Goal: Task Accomplishment & Management: Complete application form

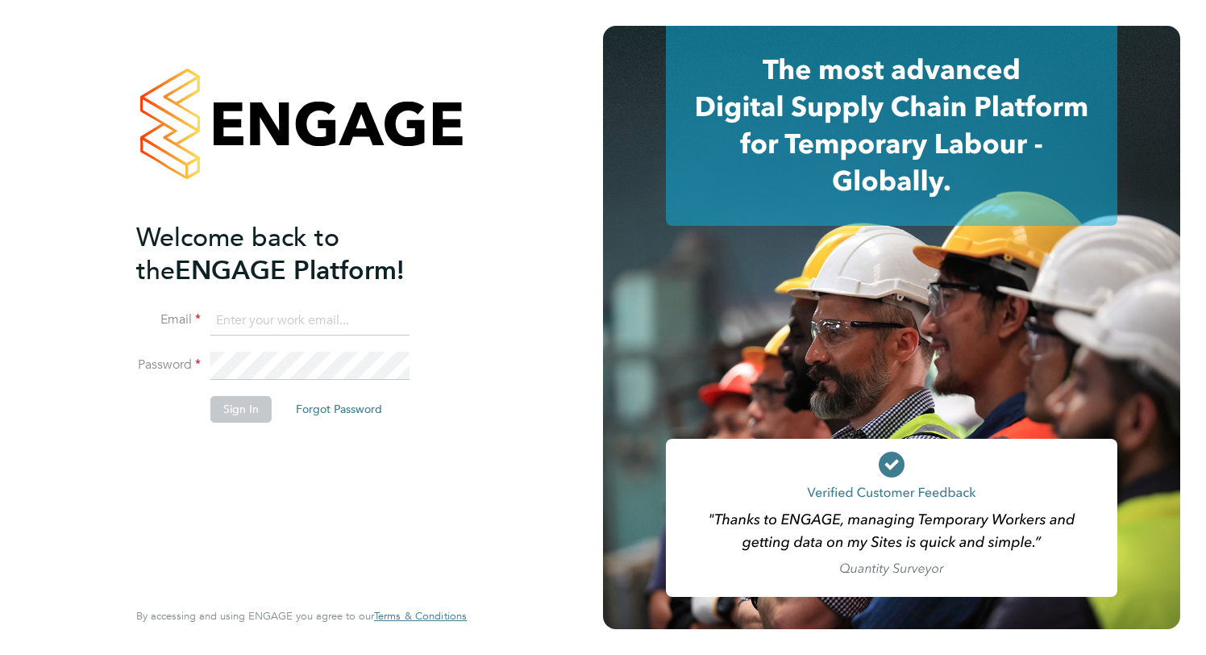
click at [263, 339] on li "Email" at bounding box center [293, 328] width 315 height 45
click at [257, 315] on input at bounding box center [309, 320] width 199 height 29
type input "support@engagelabs.io"
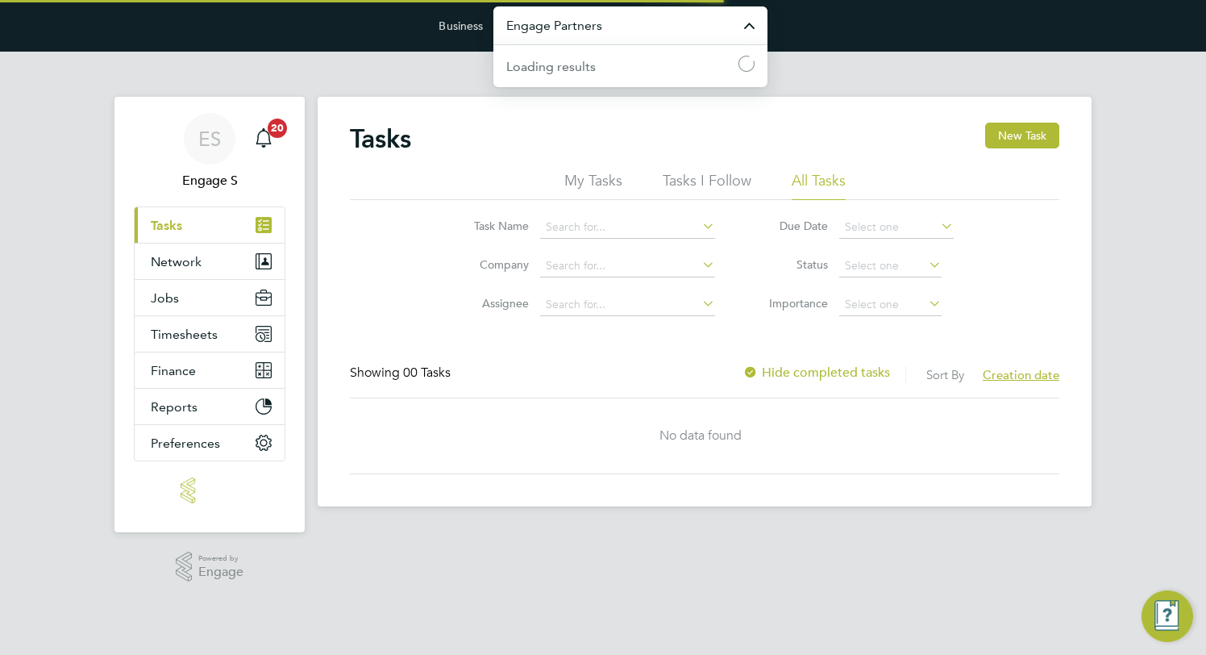
click at [603, 29] on input "Engage Partners" at bounding box center [631, 25] width 274 height 38
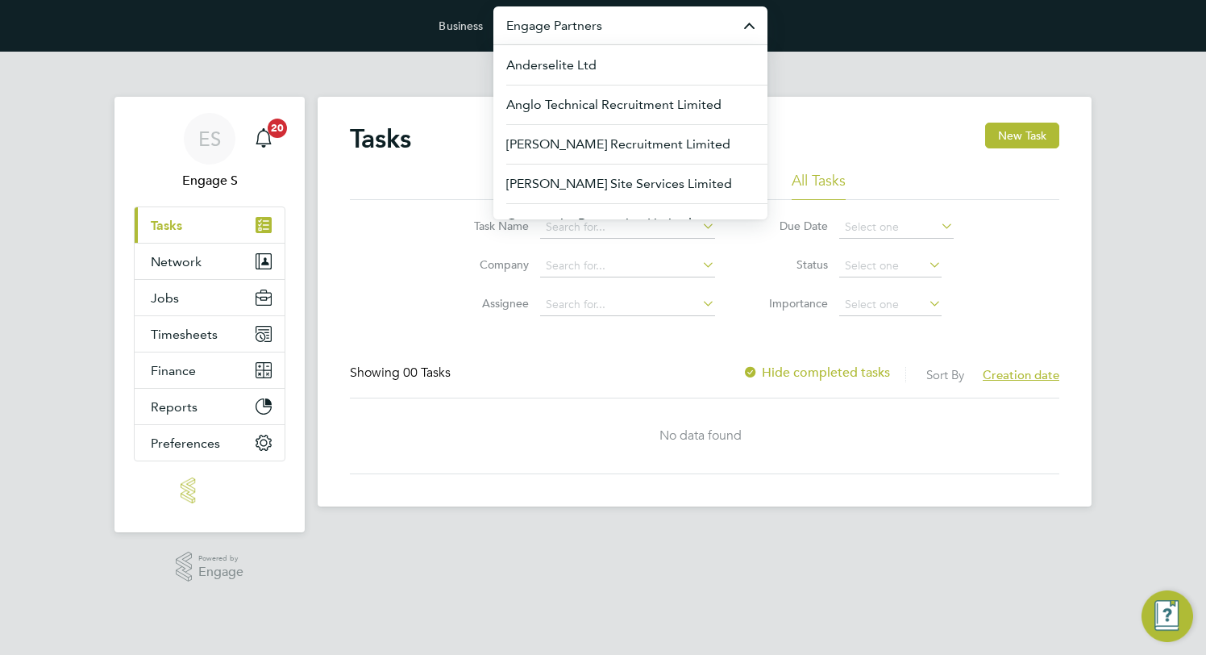
click at [603, 29] on input "Engage Partners" at bounding box center [631, 25] width 274 height 38
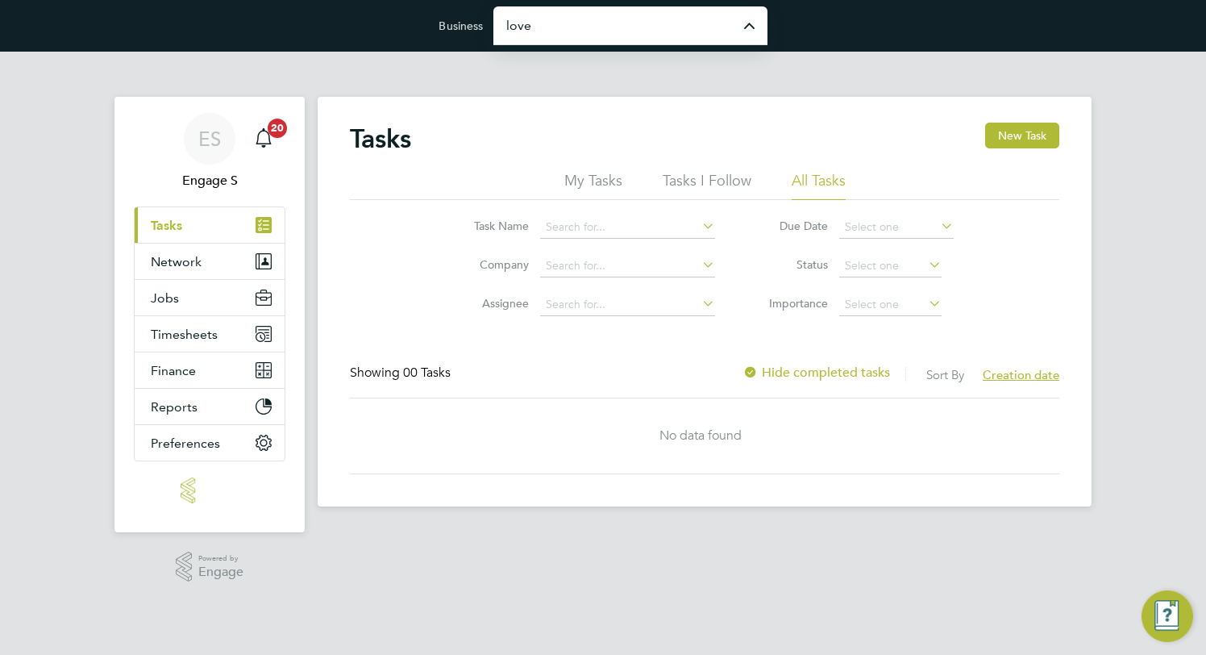
type input "[PERSON_NAME] Partnerships Limited"
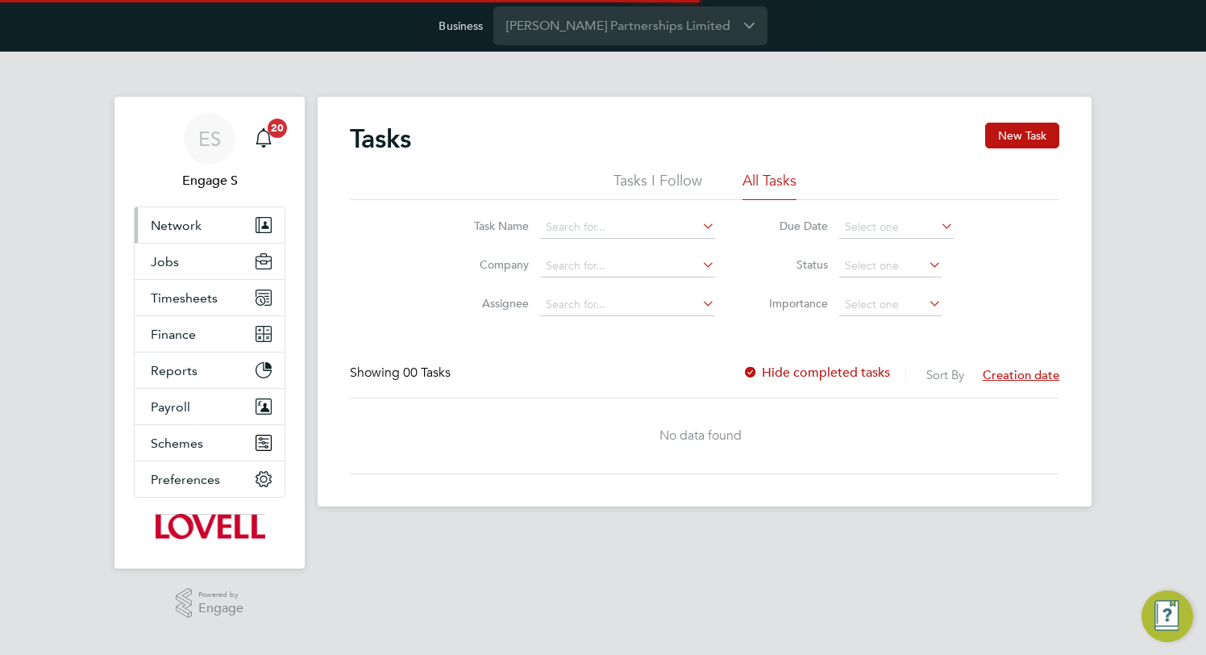
click at [201, 230] on button "Network" at bounding box center [210, 224] width 150 height 35
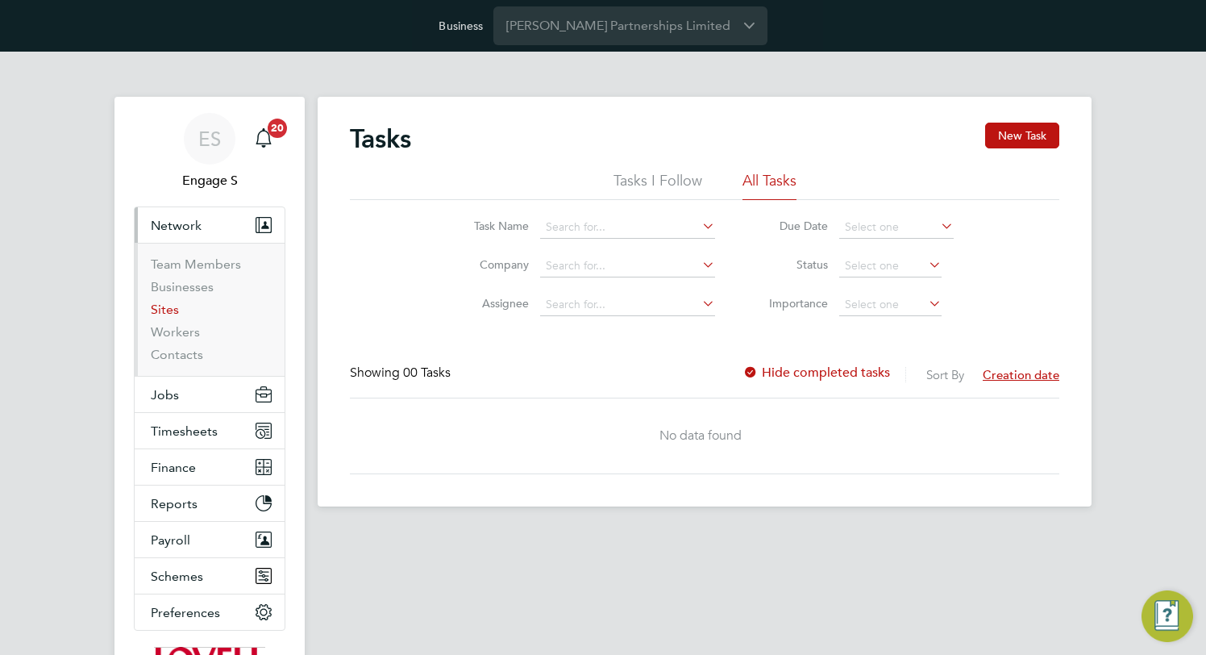
click at [169, 310] on link "Sites" at bounding box center [165, 309] width 28 height 15
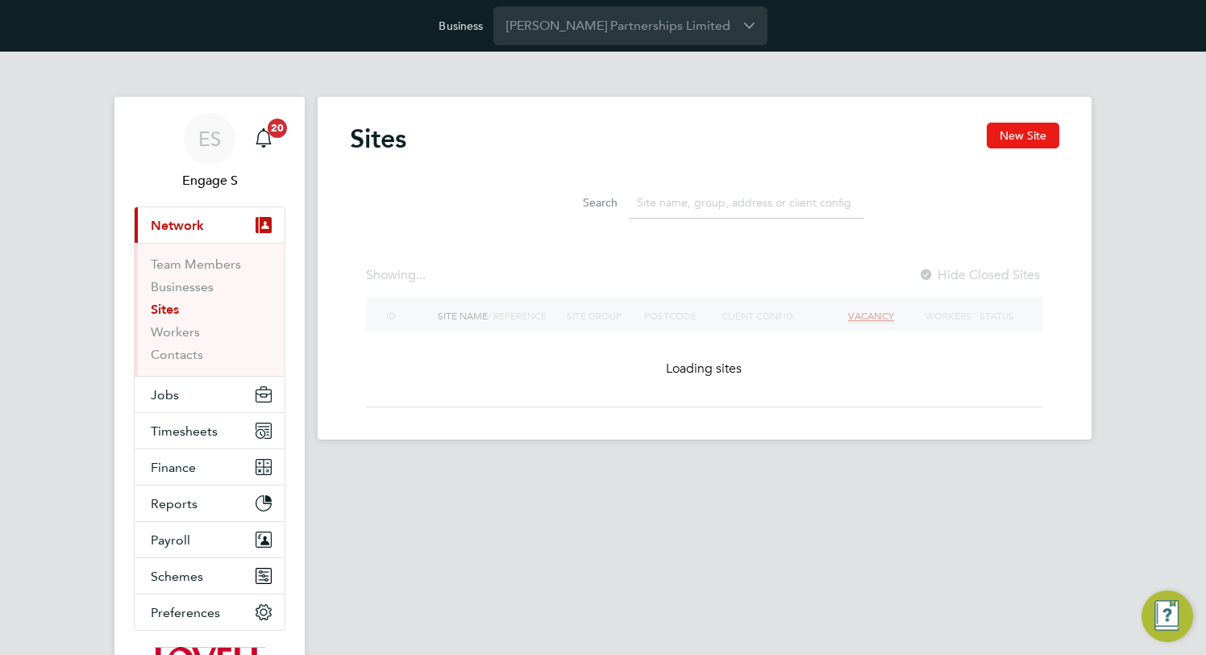
click at [1021, 135] on button "New Site" at bounding box center [1023, 136] width 73 height 26
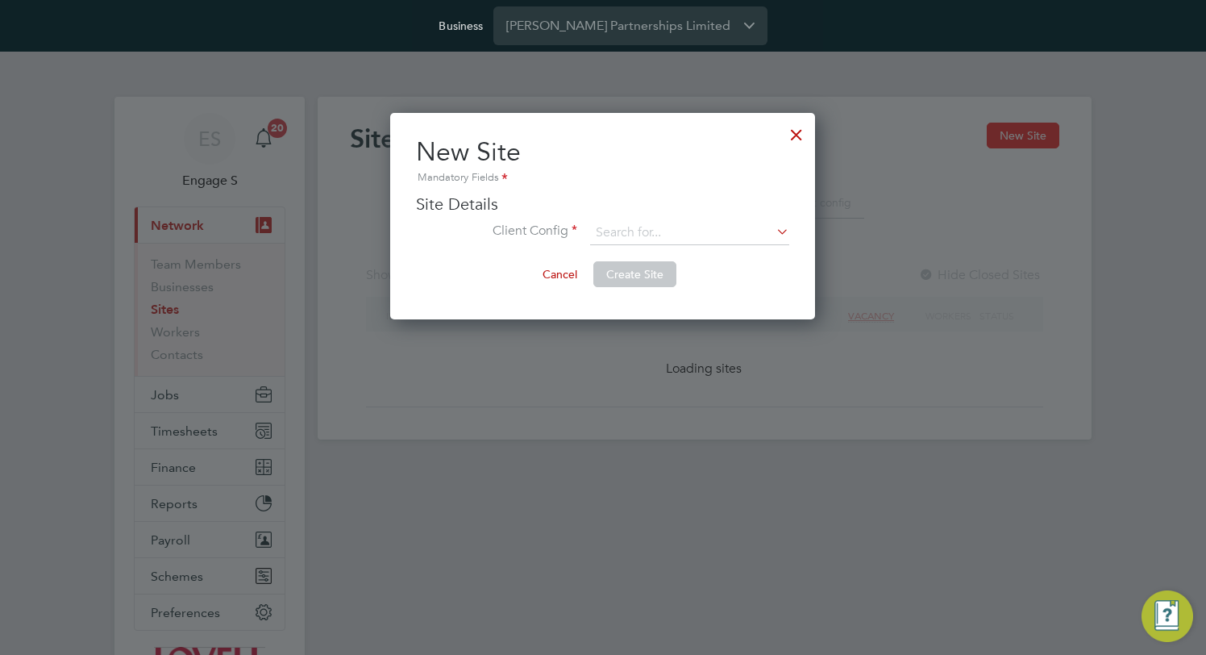
scroll to position [206, 426]
type input "[GEOGRAPHIC_DATA]"
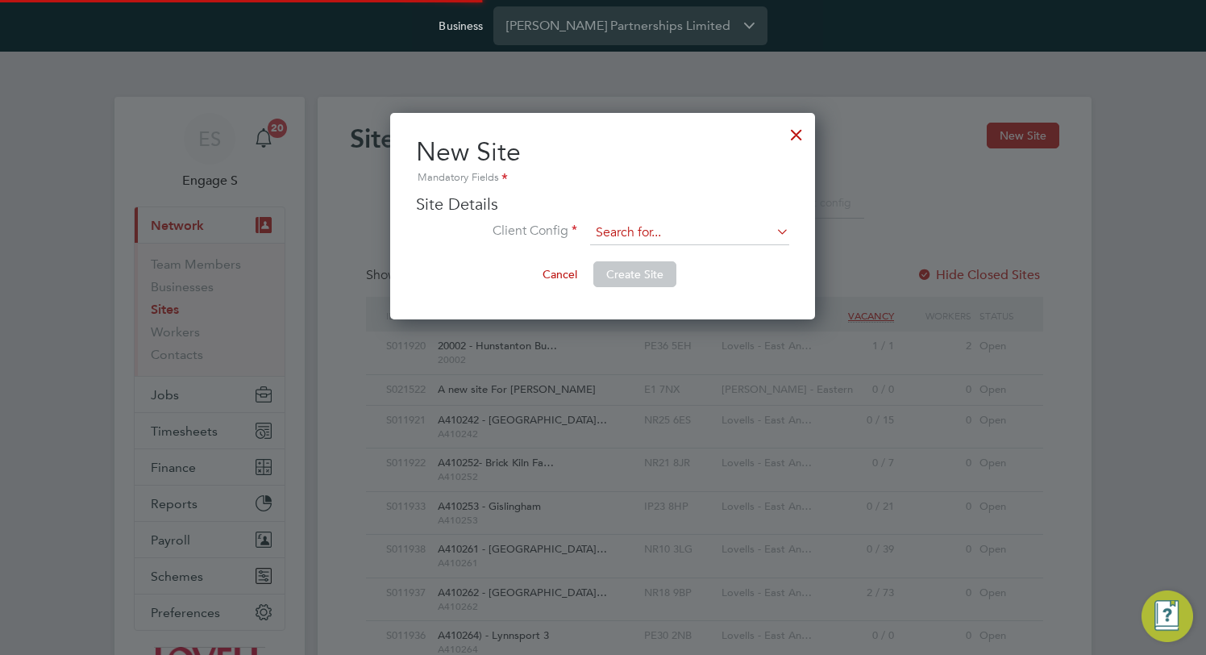
click at [623, 227] on input at bounding box center [689, 233] width 199 height 24
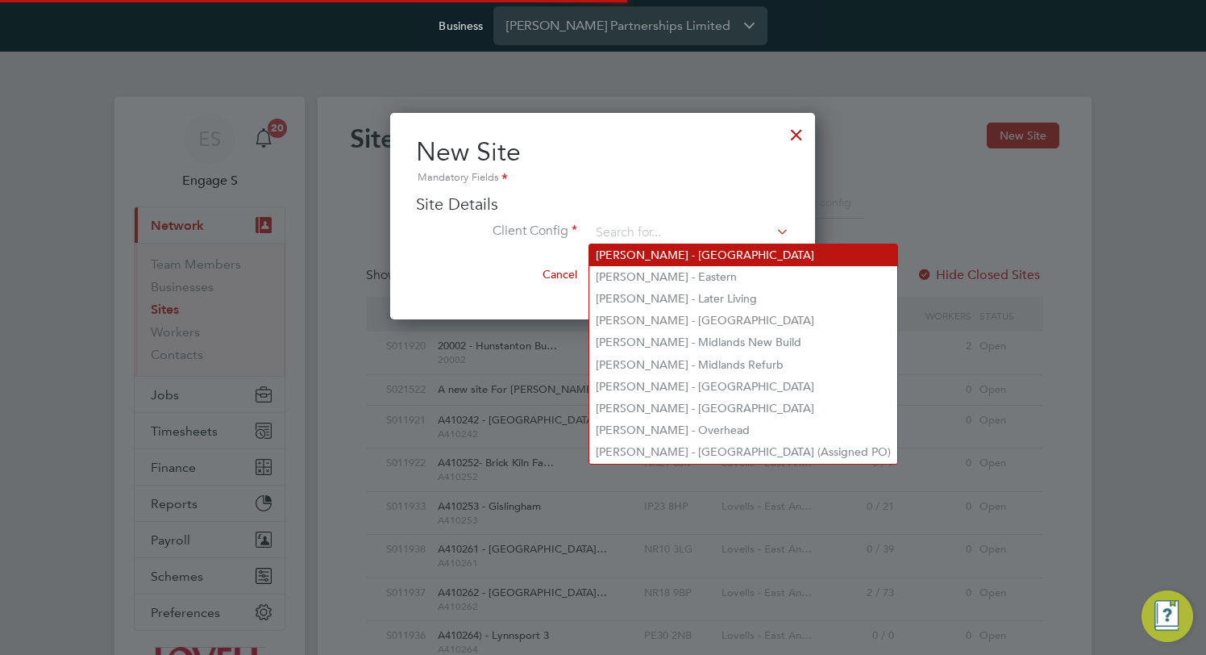
click at [647, 256] on li "Lovell - East Midlands" at bounding box center [744, 255] width 308 height 22
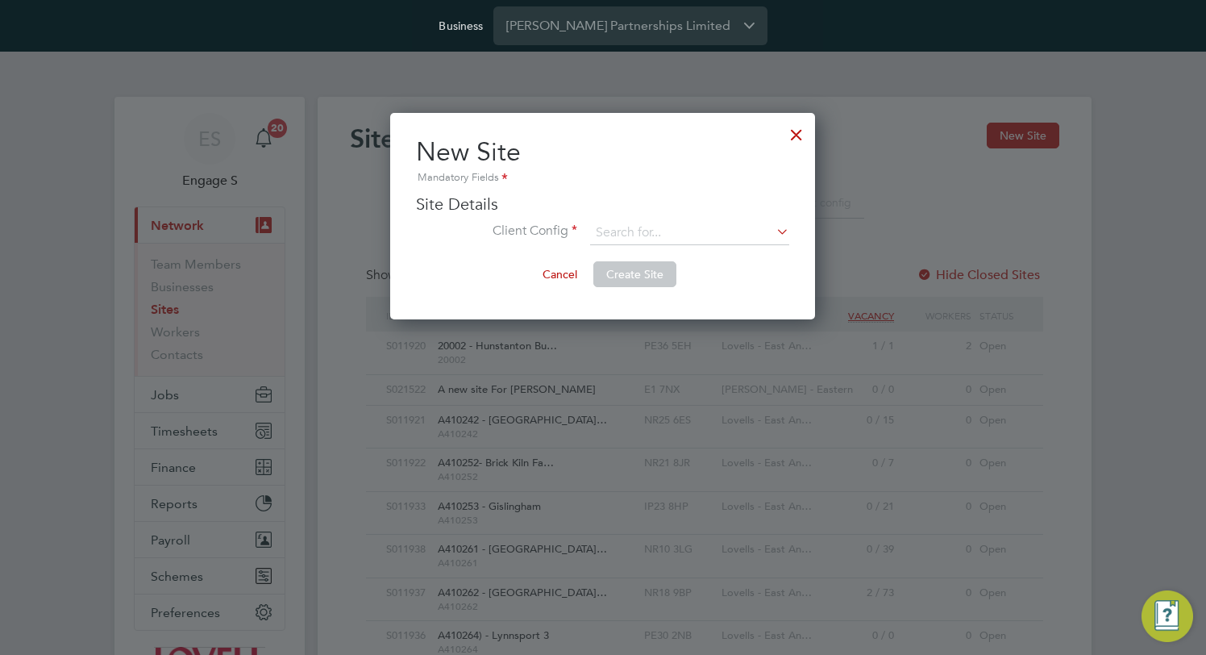
type input "Lovell - East Midlands"
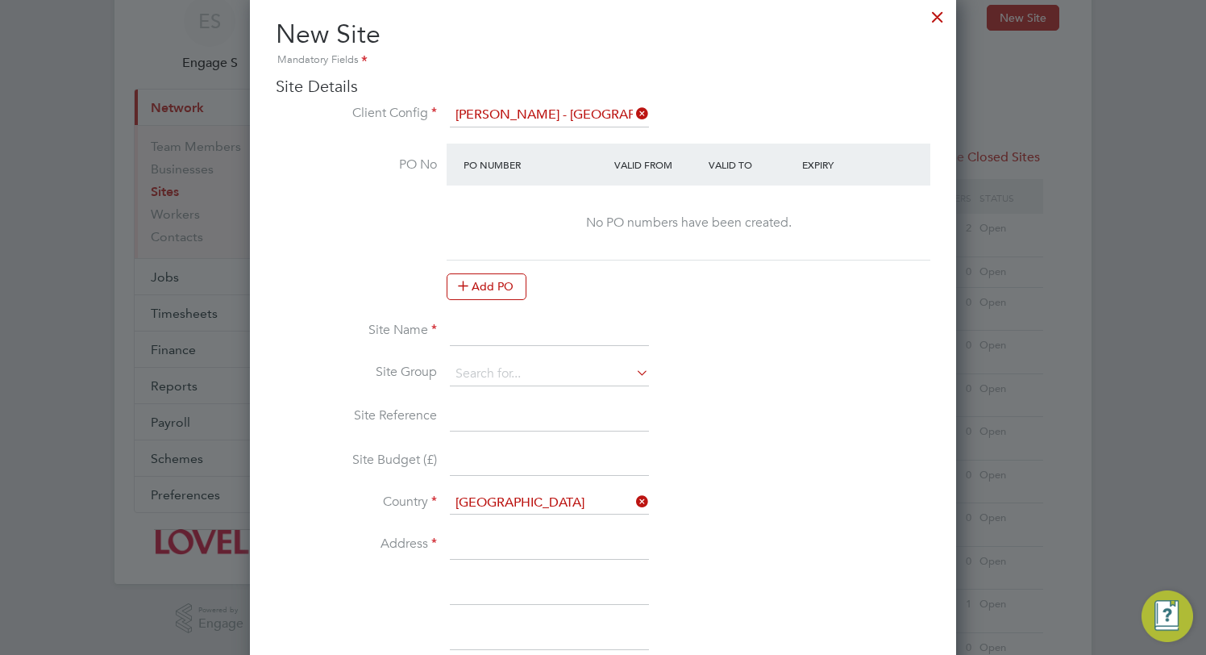
click at [528, 335] on input at bounding box center [549, 331] width 199 height 29
type input "ee"
click at [519, 366] on input at bounding box center [549, 374] width 199 height 24
click at [789, 428] on li "Site Reference" at bounding box center [603, 424] width 655 height 45
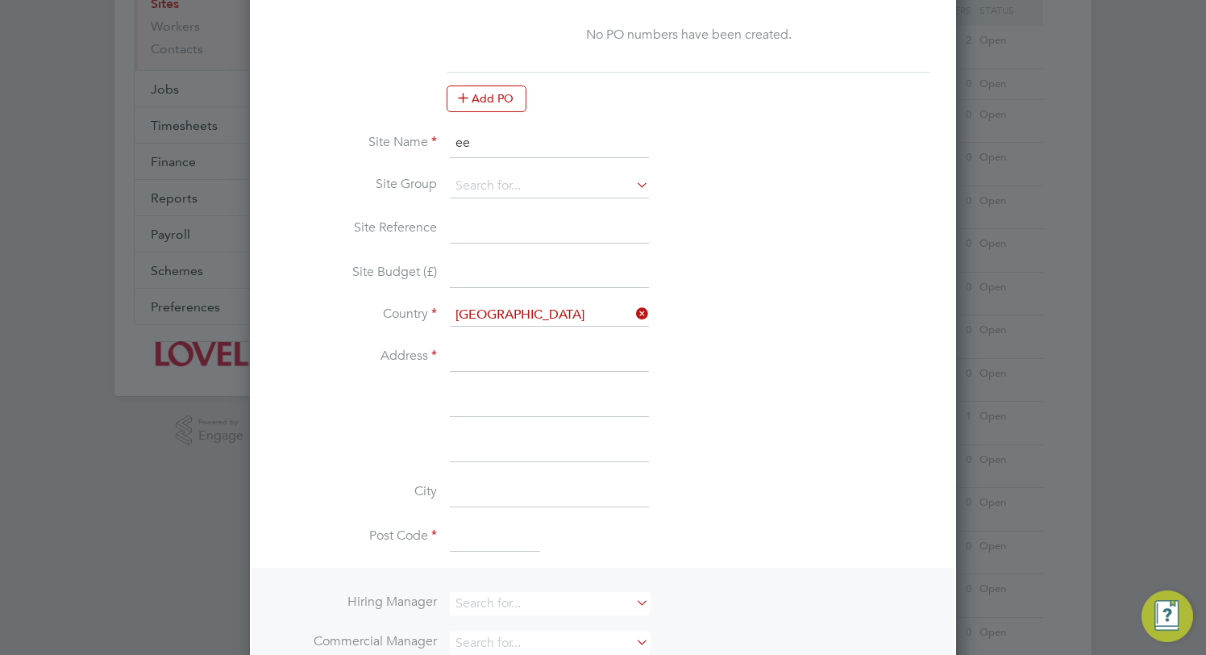
click at [890, 454] on li at bounding box center [603, 455] width 655 height 45
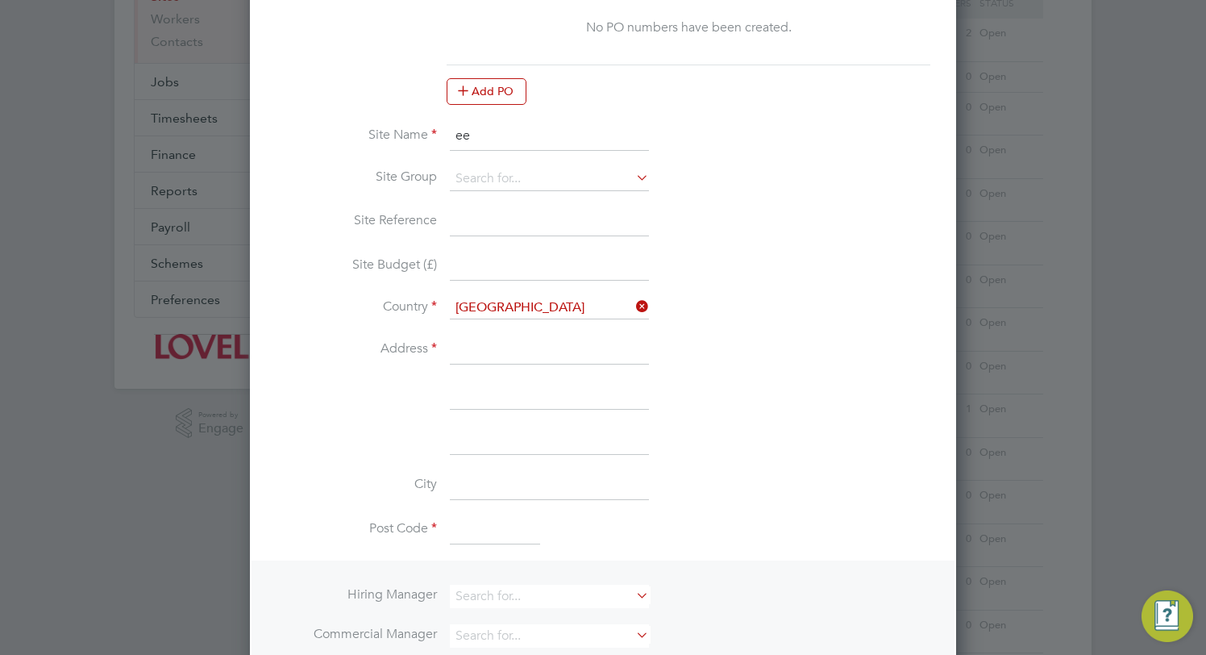
scroll to position [300, 0]
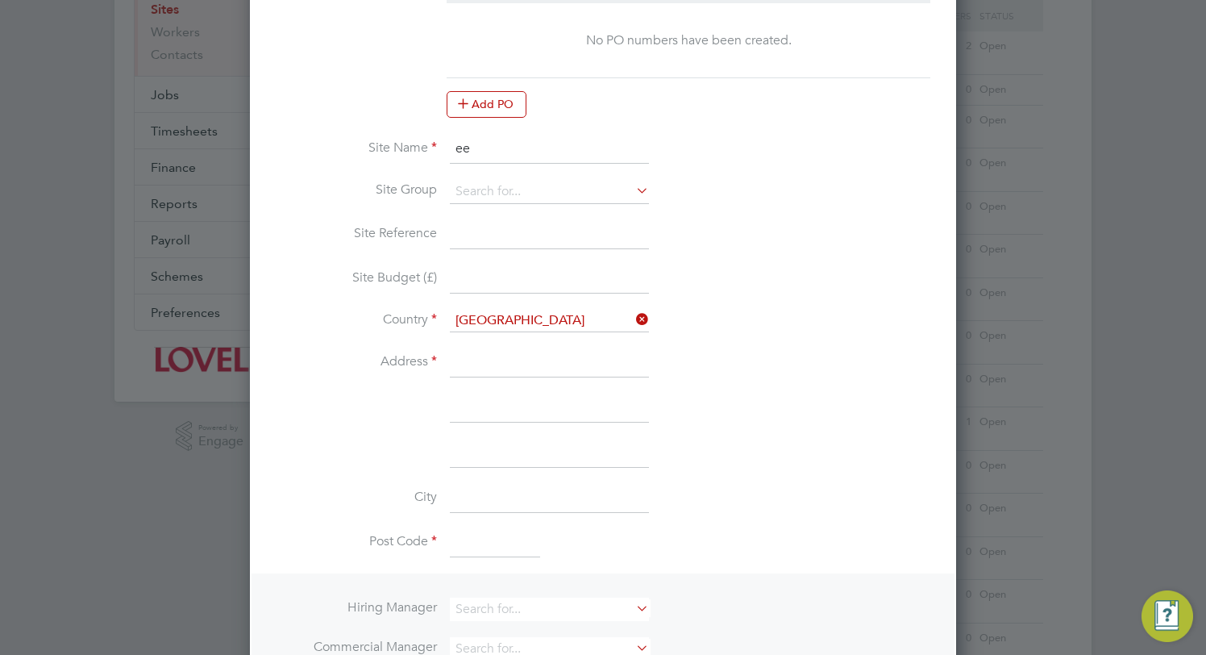
click at [503, 360] on input at bounding box center [549, 362] width 199 height 29
type input "test"
click at [499, 540] on input at bounding box center [495, 543] width 90 height 29
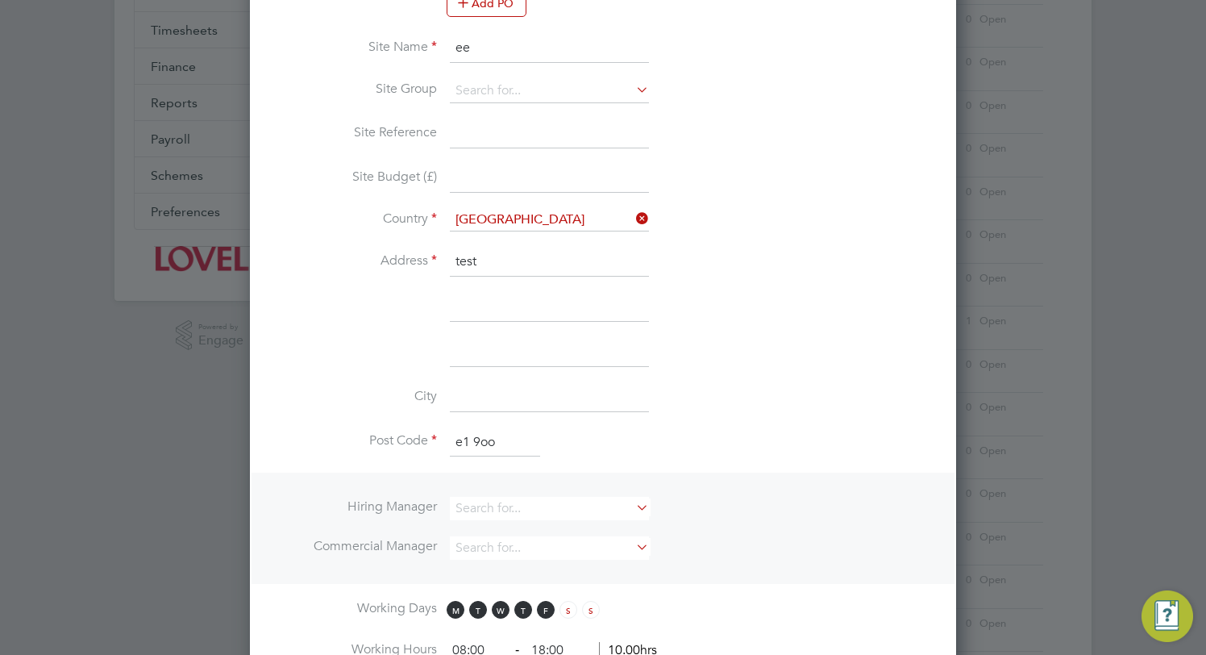
scroll to position [427, 0]
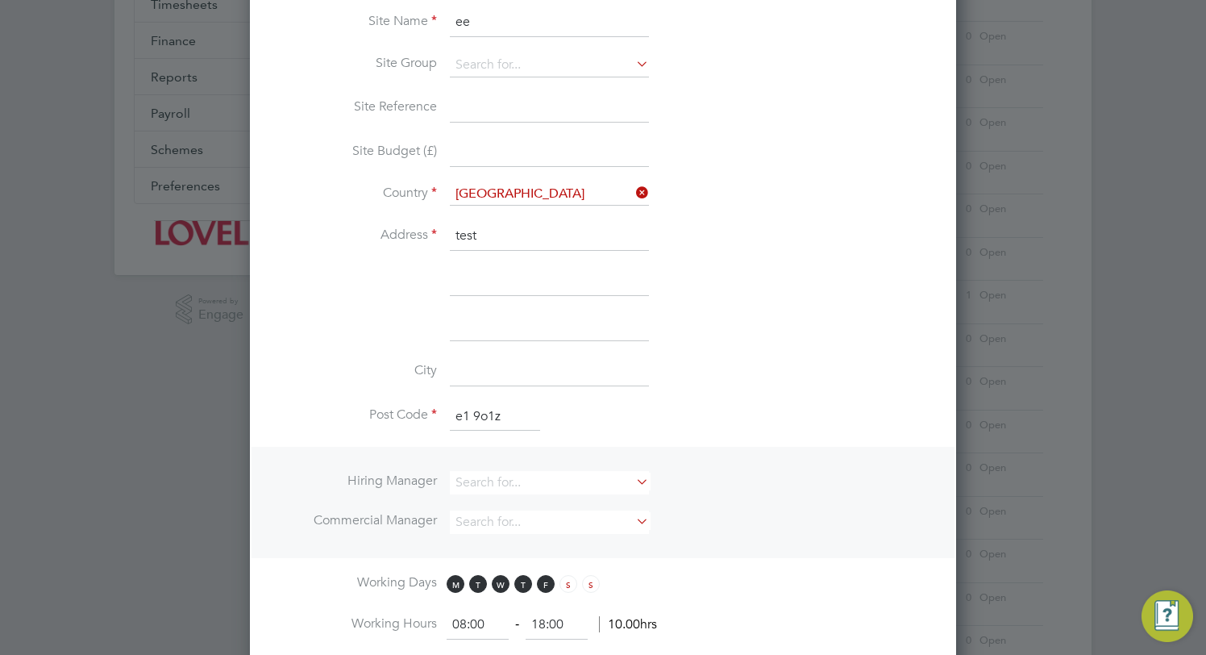
click at [489, 410] on input "e1 9o1z" at bounding box center [495, 416] width 90 height 29
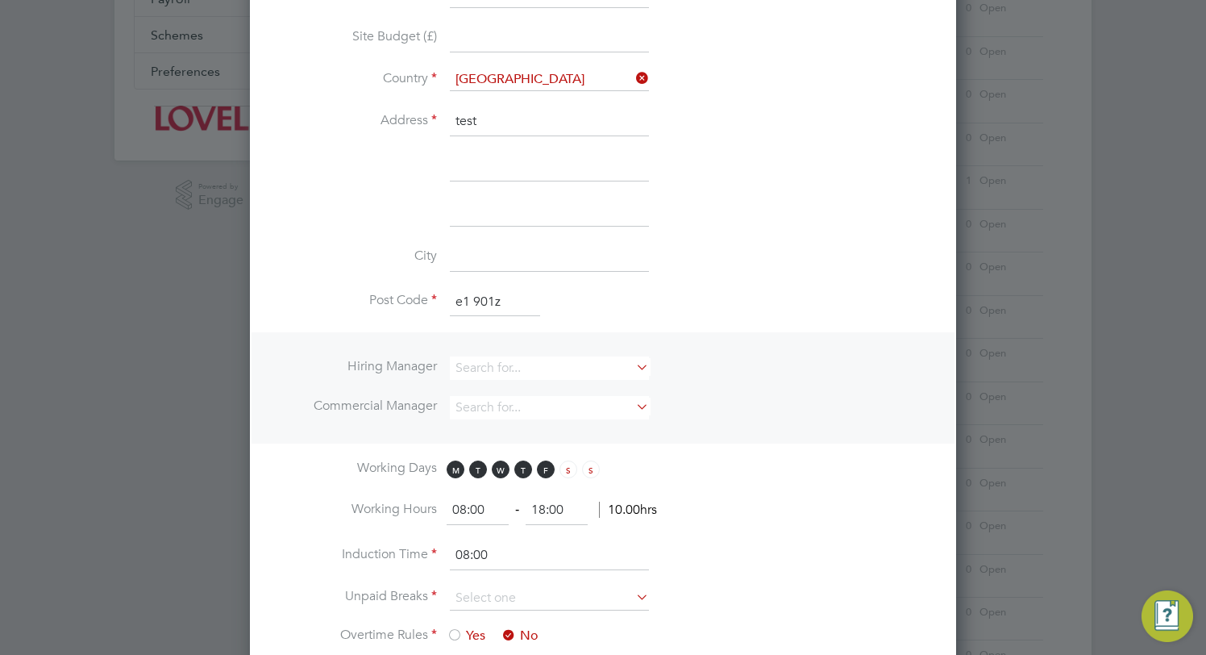
scroll to position [630, 0]
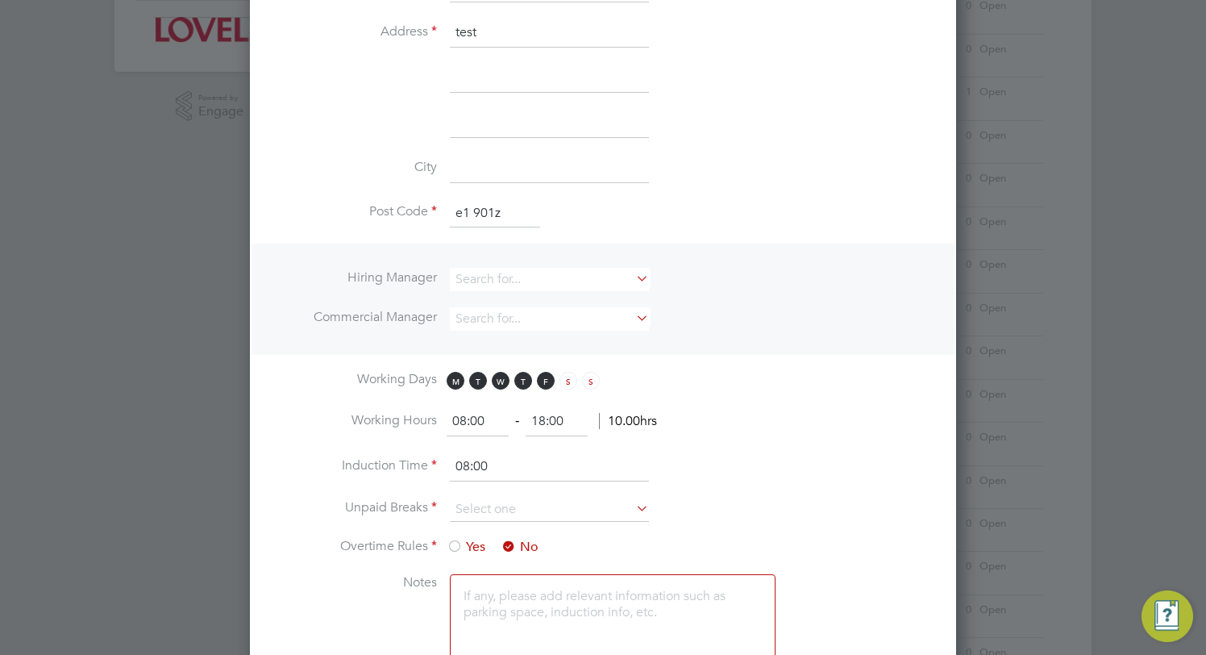
type input "e1 901z"
click at [475, 467] on input "08:00" at bounding box center [549, 466] width 199 height 29
click at [477, 502] on input at bounding box center [549, 510] width 199 height 24
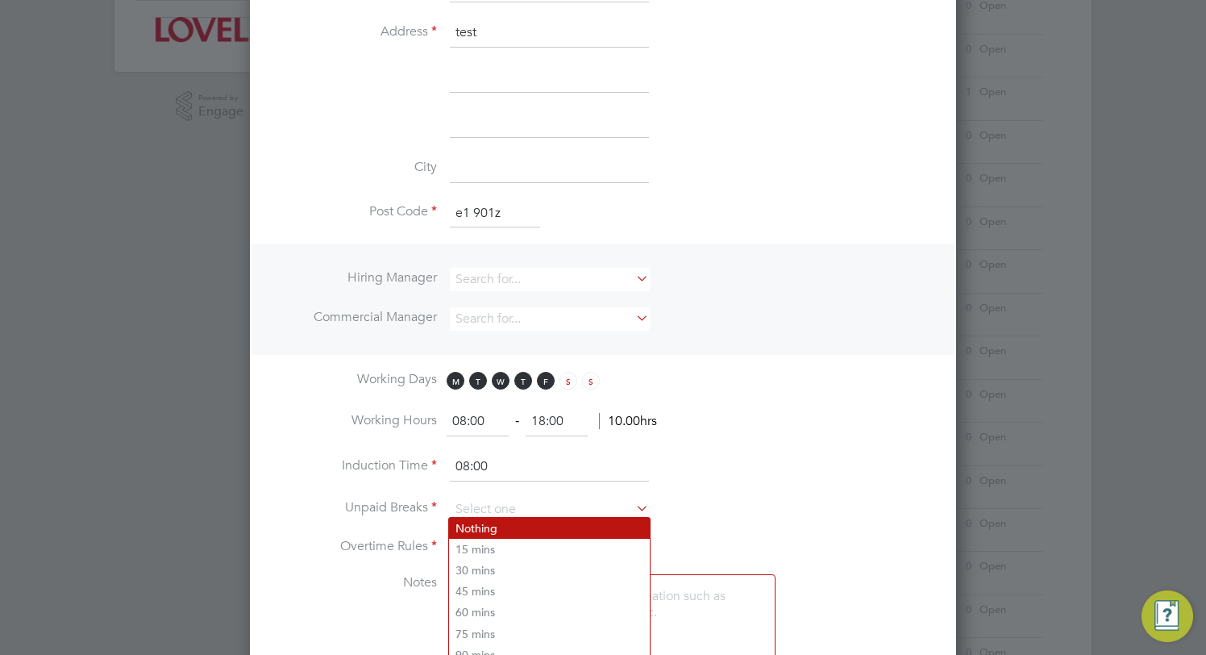
click at [488, 531] on li "Nothing" at bounding box center [549, 528] width 201 height 21
type input "Nothing"
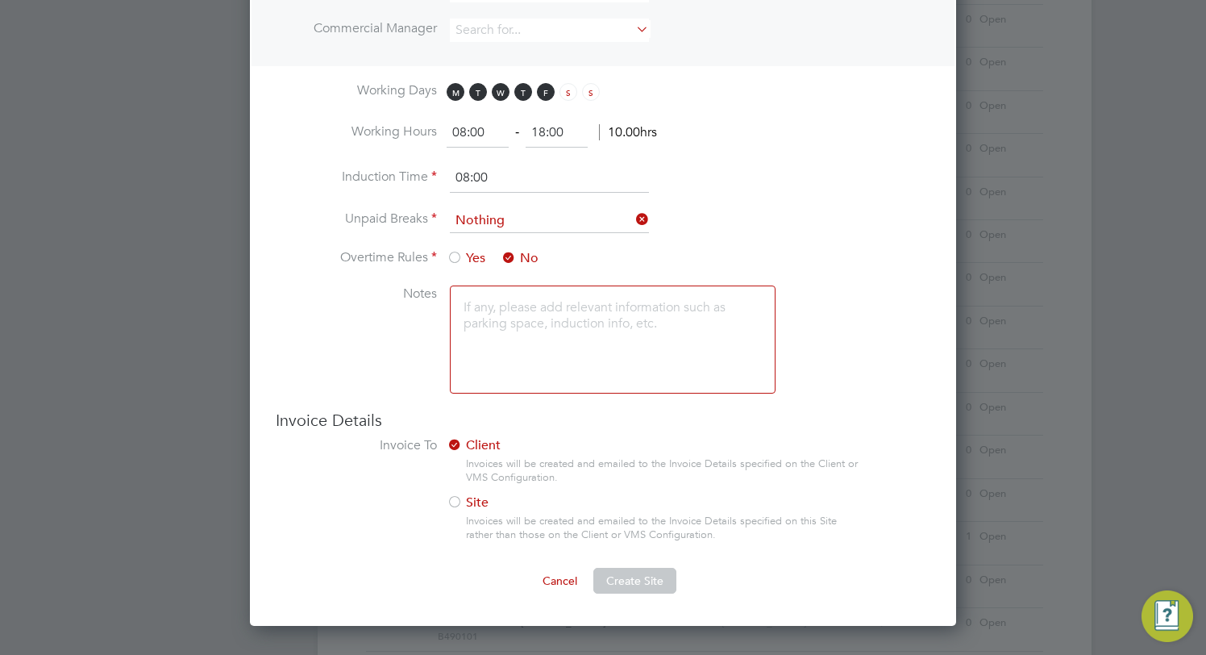
scroll to position [1010, 0]
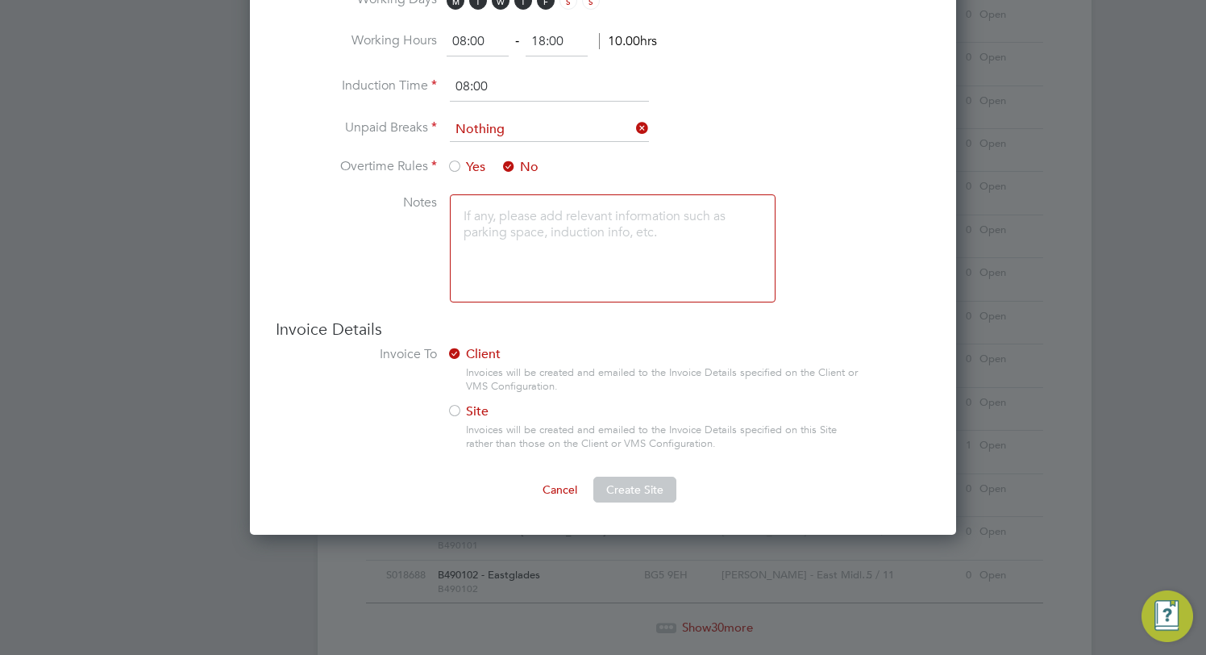
click at [624, 482] on span "Create Site" at bounding box center [634, 489] width 57 height 15
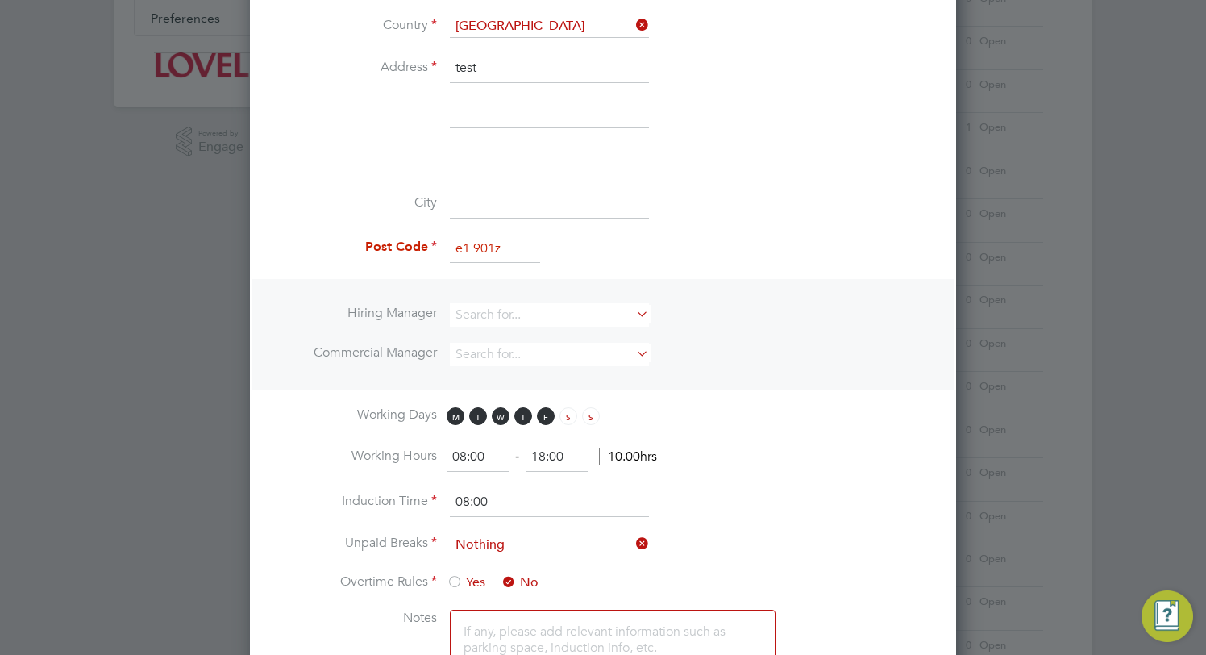
scroll to position [573, 0]
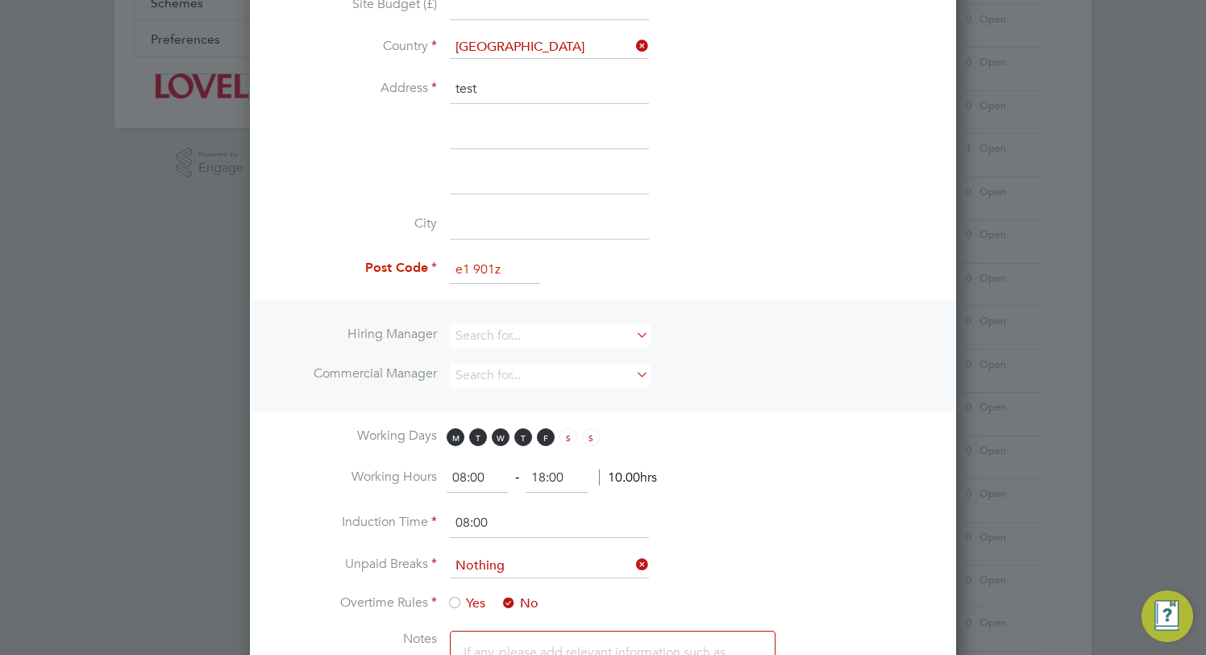
click at [495, 267] on input "e1 901z" at bounding box center [495, 270] width 90 height 29
type input "1"
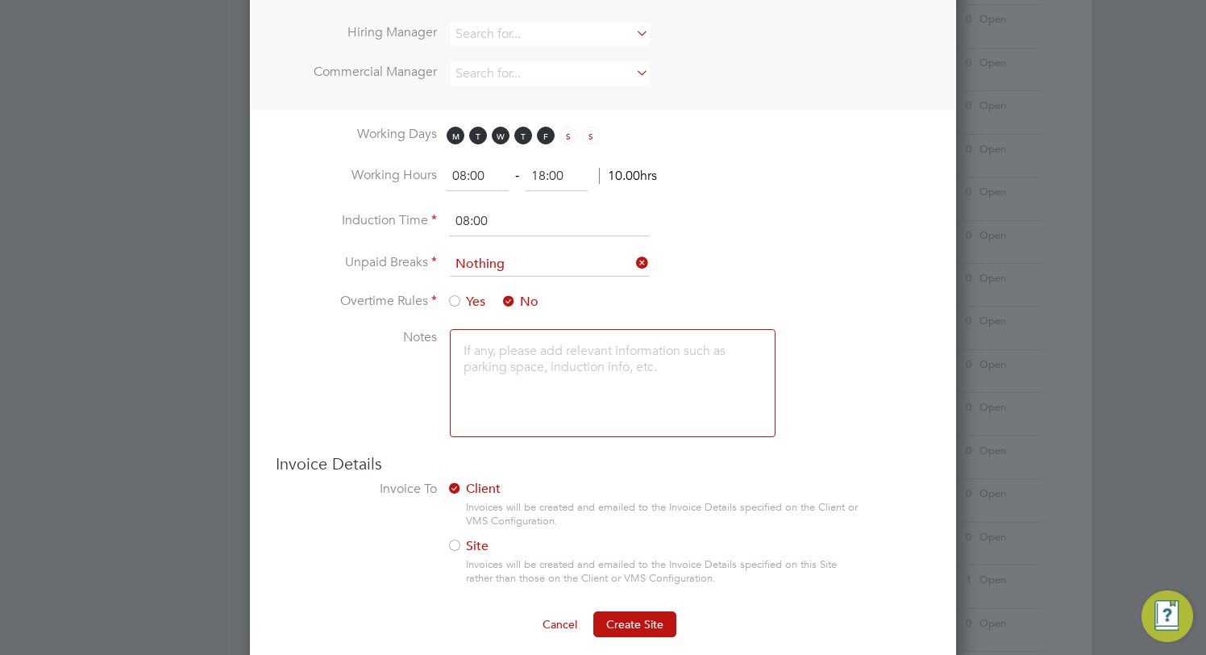
scroll to position [923, 0]
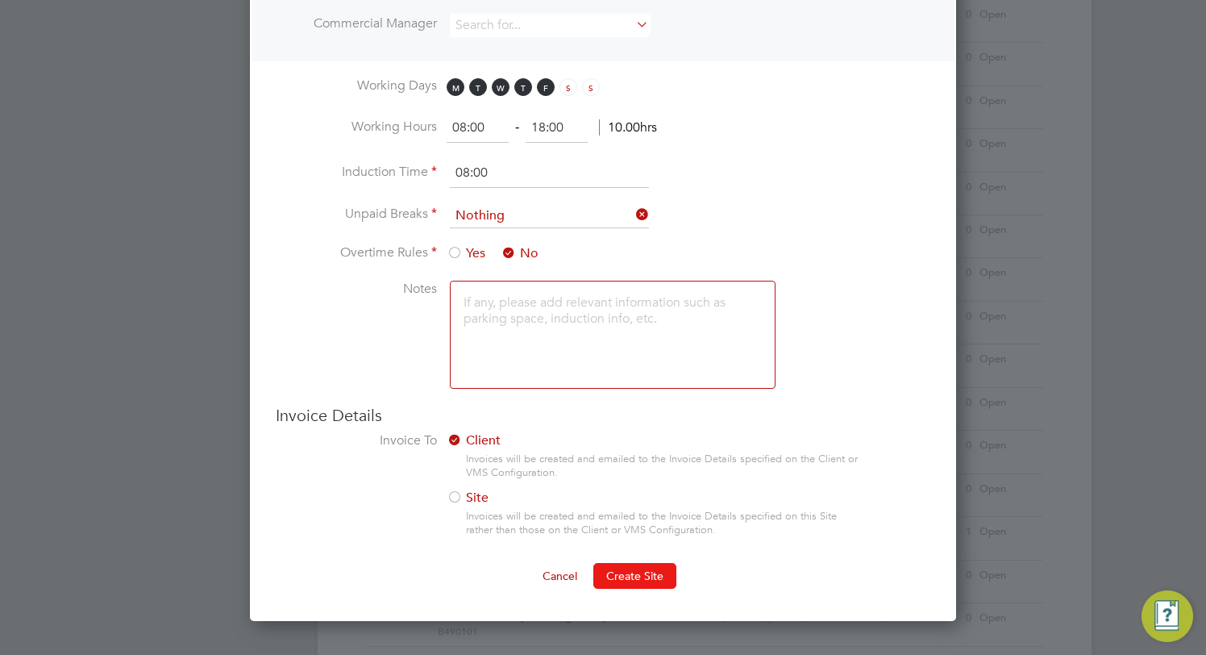
type input "E1 1NN"
click at [644, 572] on span "Create Site" at bounding box center [634, 576] width 57 height 15
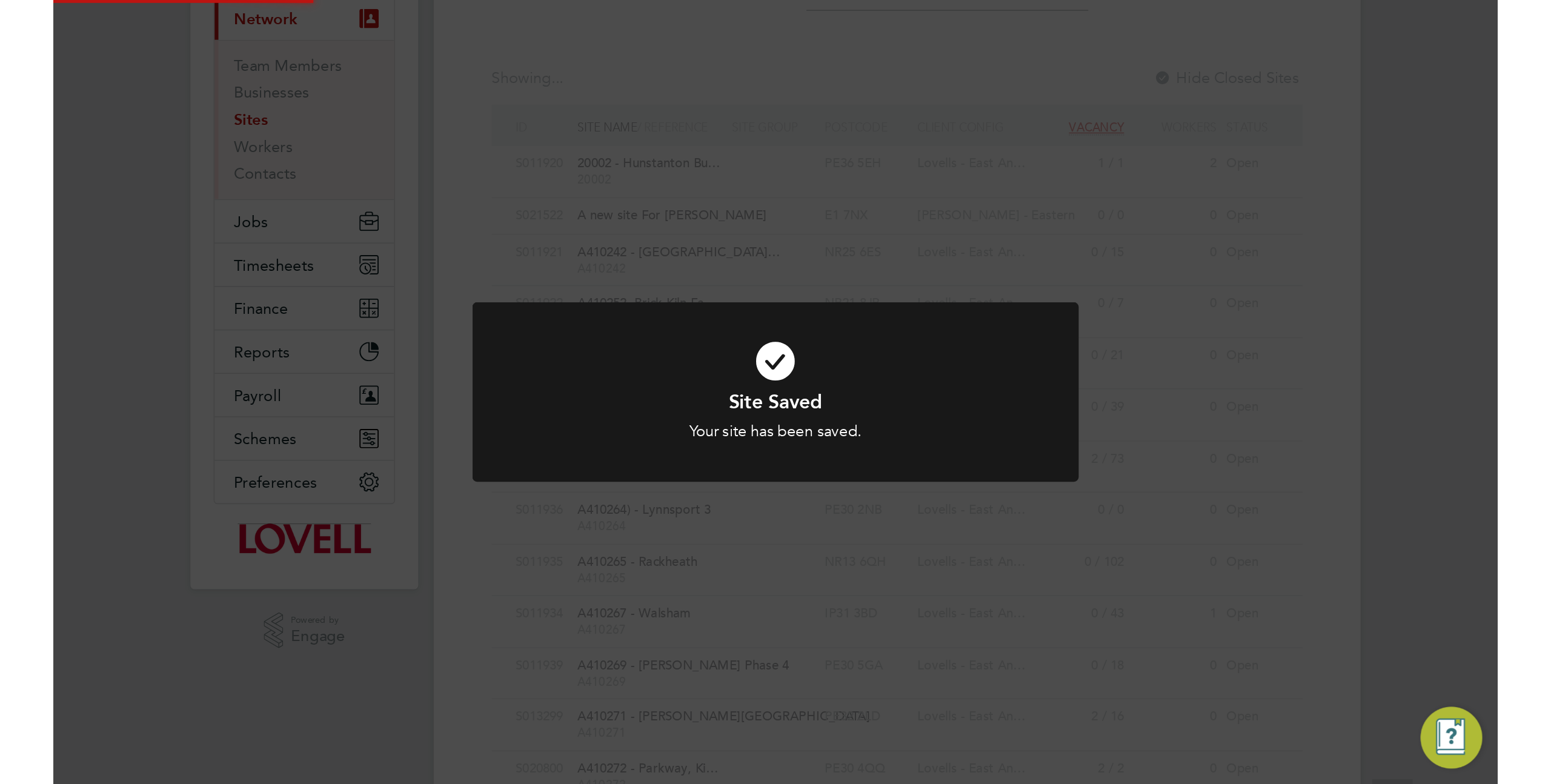
scroll to position [0, 0]
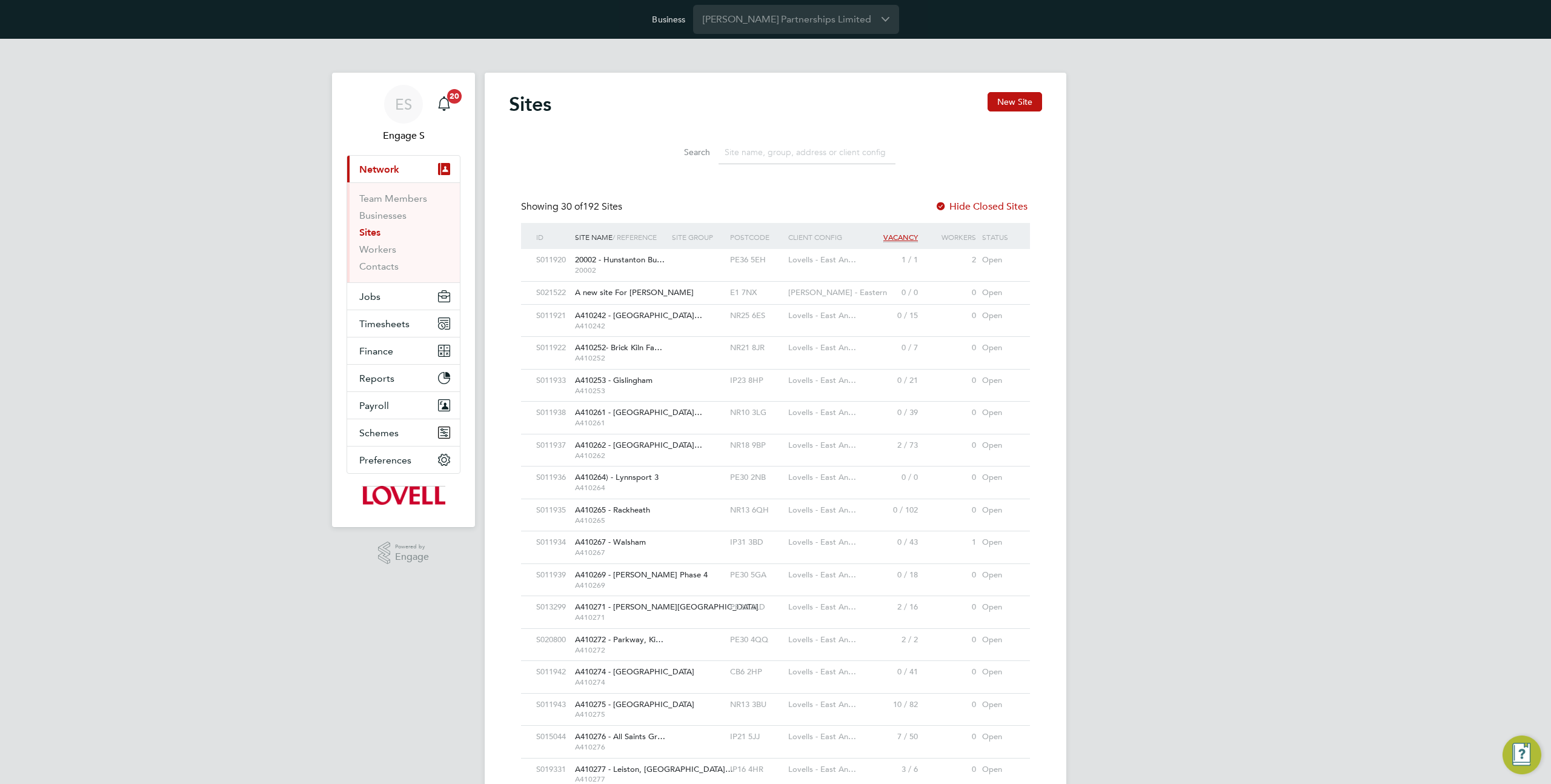
click at [766, 274] on div "S011920 20002 - Hunstanton Bu… 20002 PE36 5EH Lovells - East An… 1 / 1 2 Open" at bounding box center [775, 264] width 508 height 32
click at [768, 255] on div "PE36 5EH" at bounding box center [756, 260] width 58 height 23
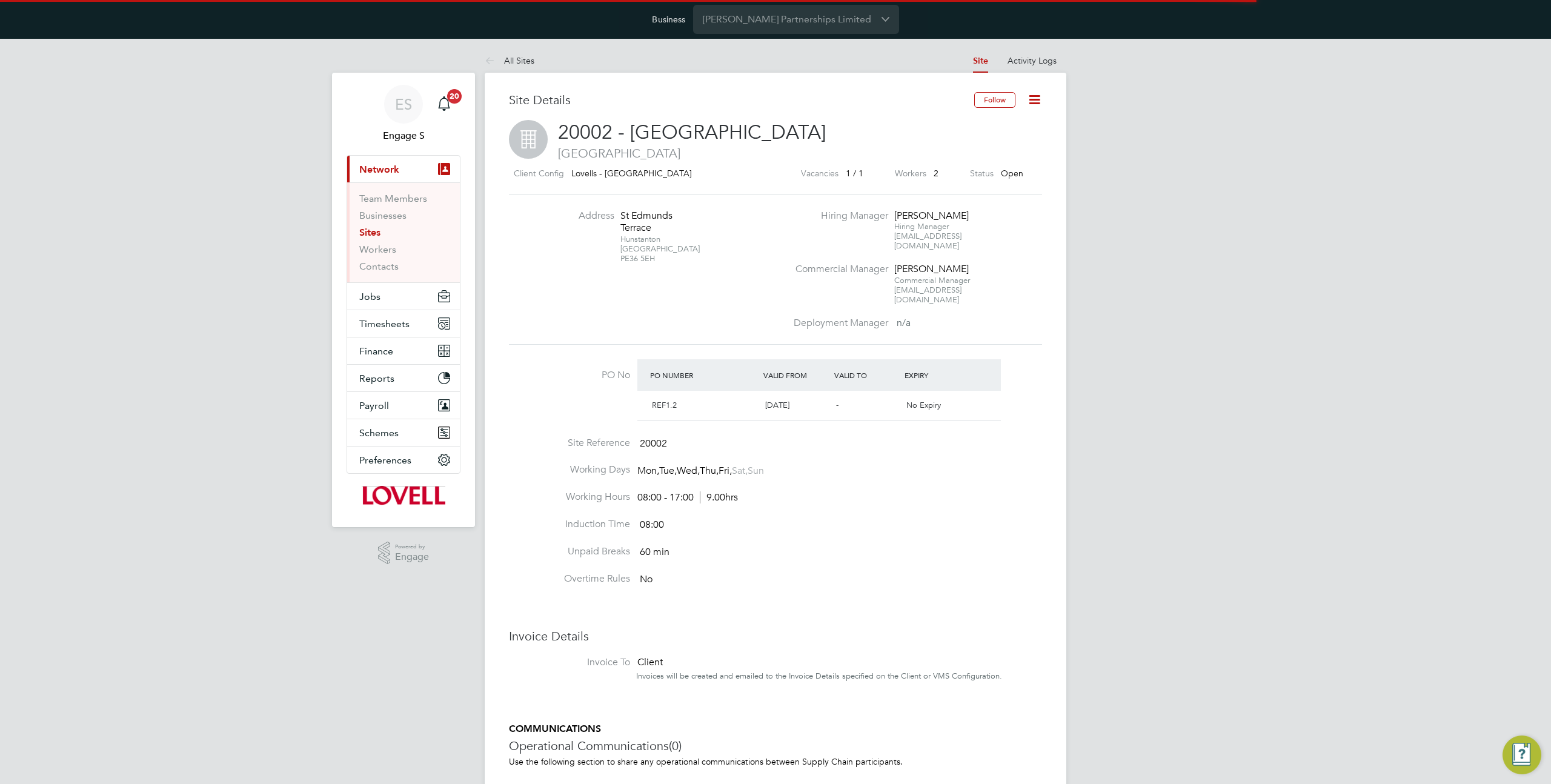
scroll to position [20, 114]
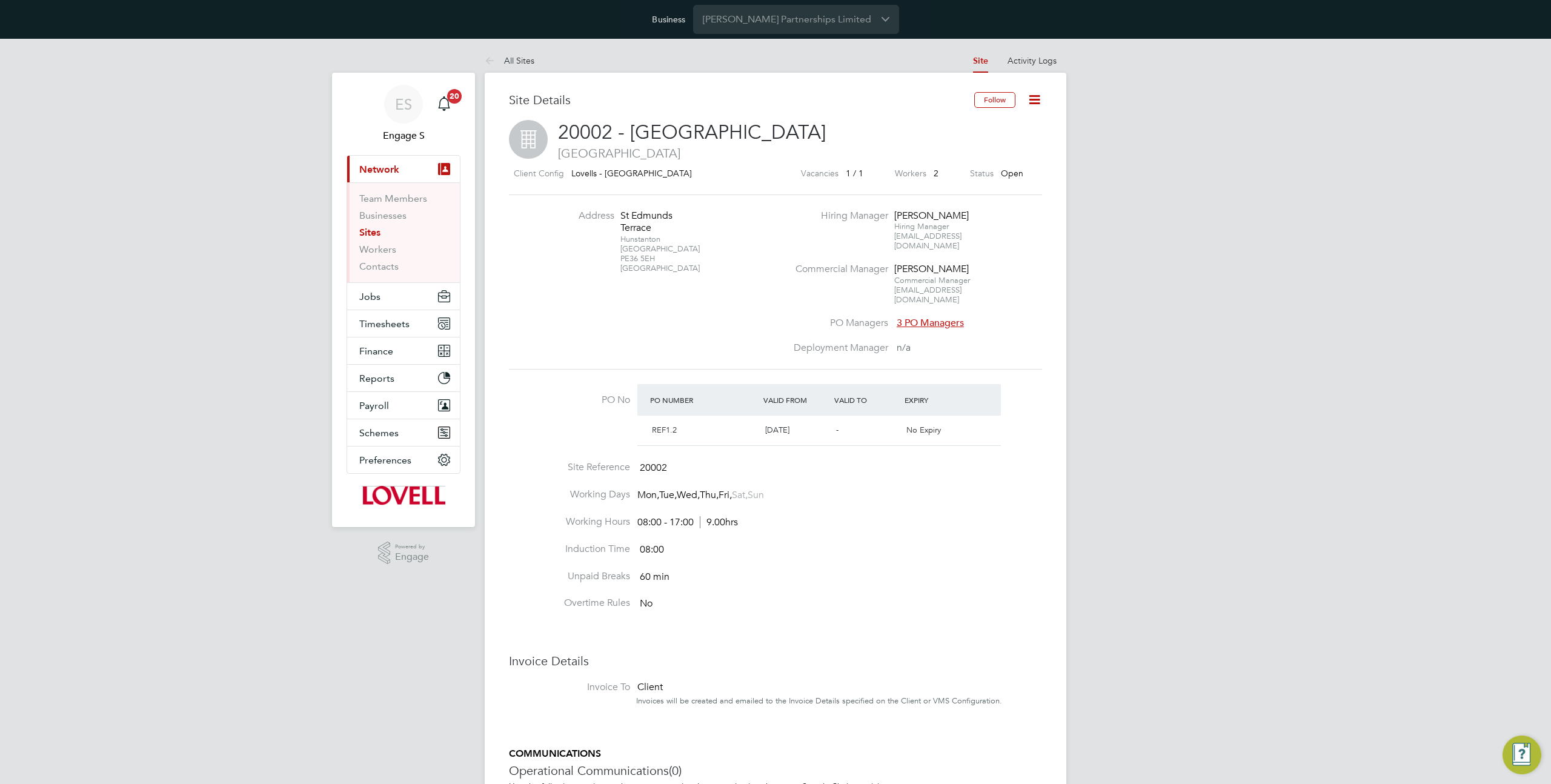
click at [991, 389] on div at bounding box center [986, 395] width 29 height 12
click at [495, 60] on icon at bounding box center [492, 62] width 15 height 15
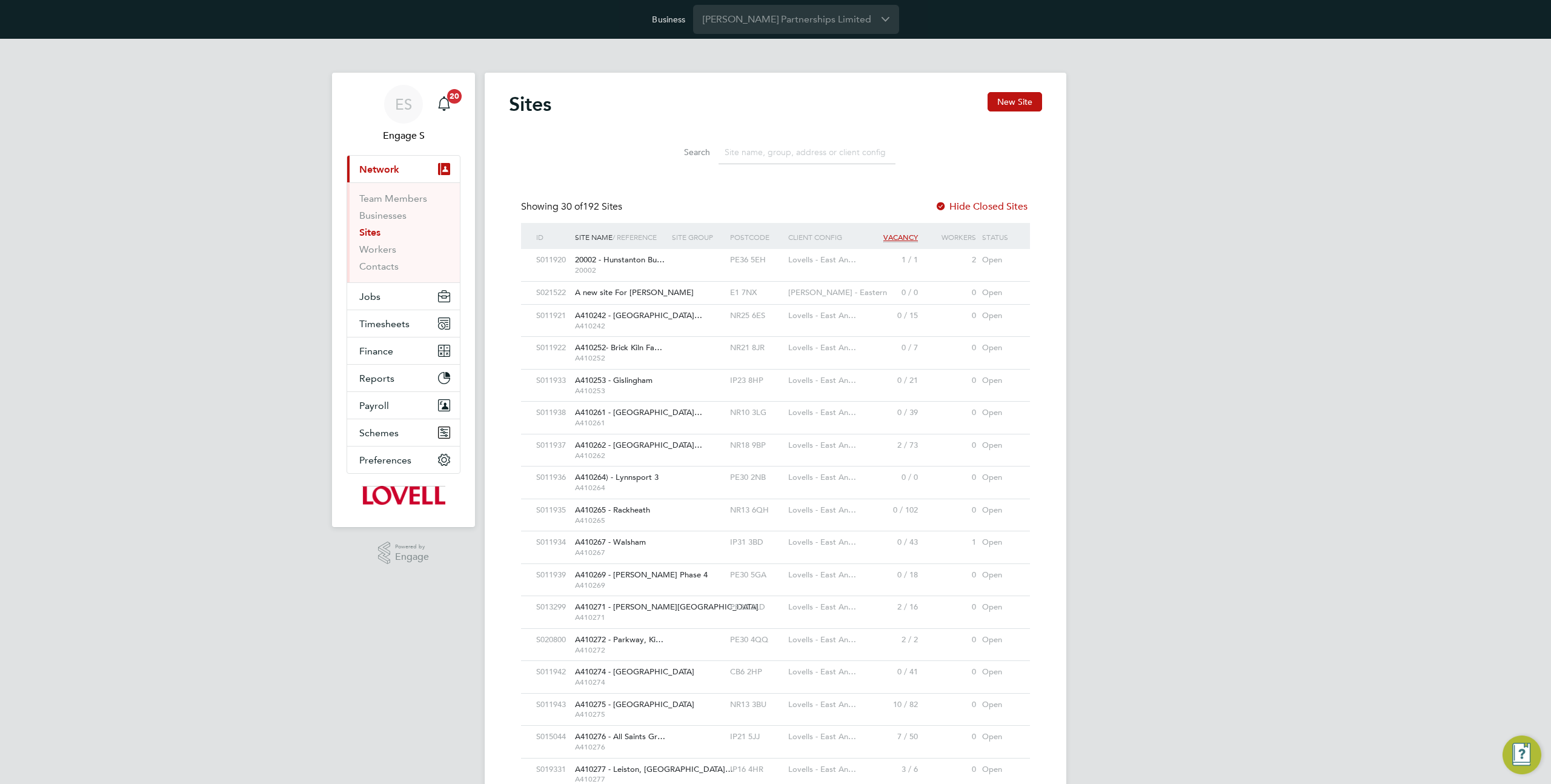
click at [650, 289] on span "A new site For [PERSON_NAME]" at bounding box center [634, 292] width 119 height 11
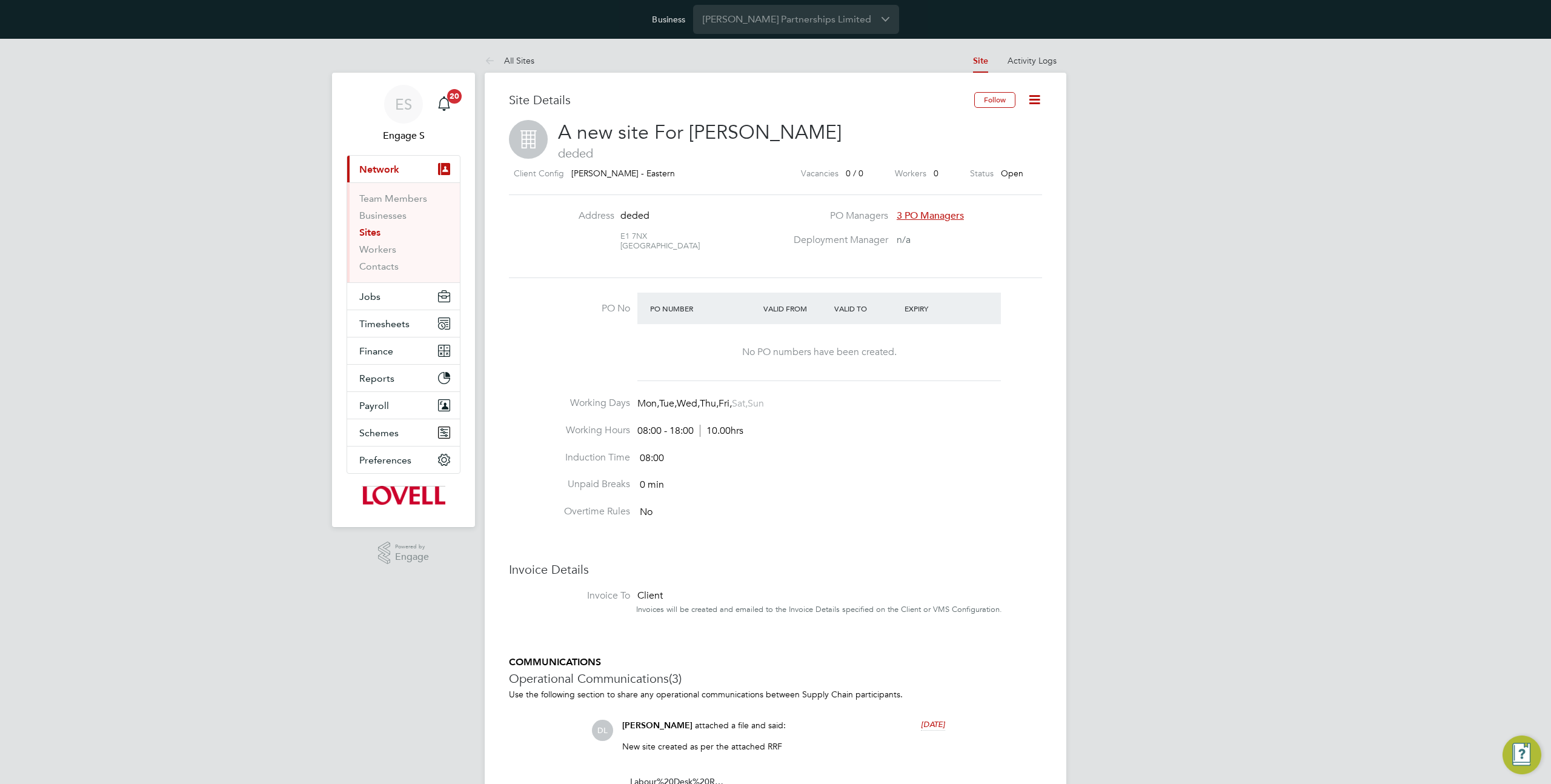
click at [1033, 101] on icon at bounding box center [1034, 100] width 15 height 15
click at [1000, 146] on li "Edit Site e" at bounding box center [1005, 145] width 68 height 17
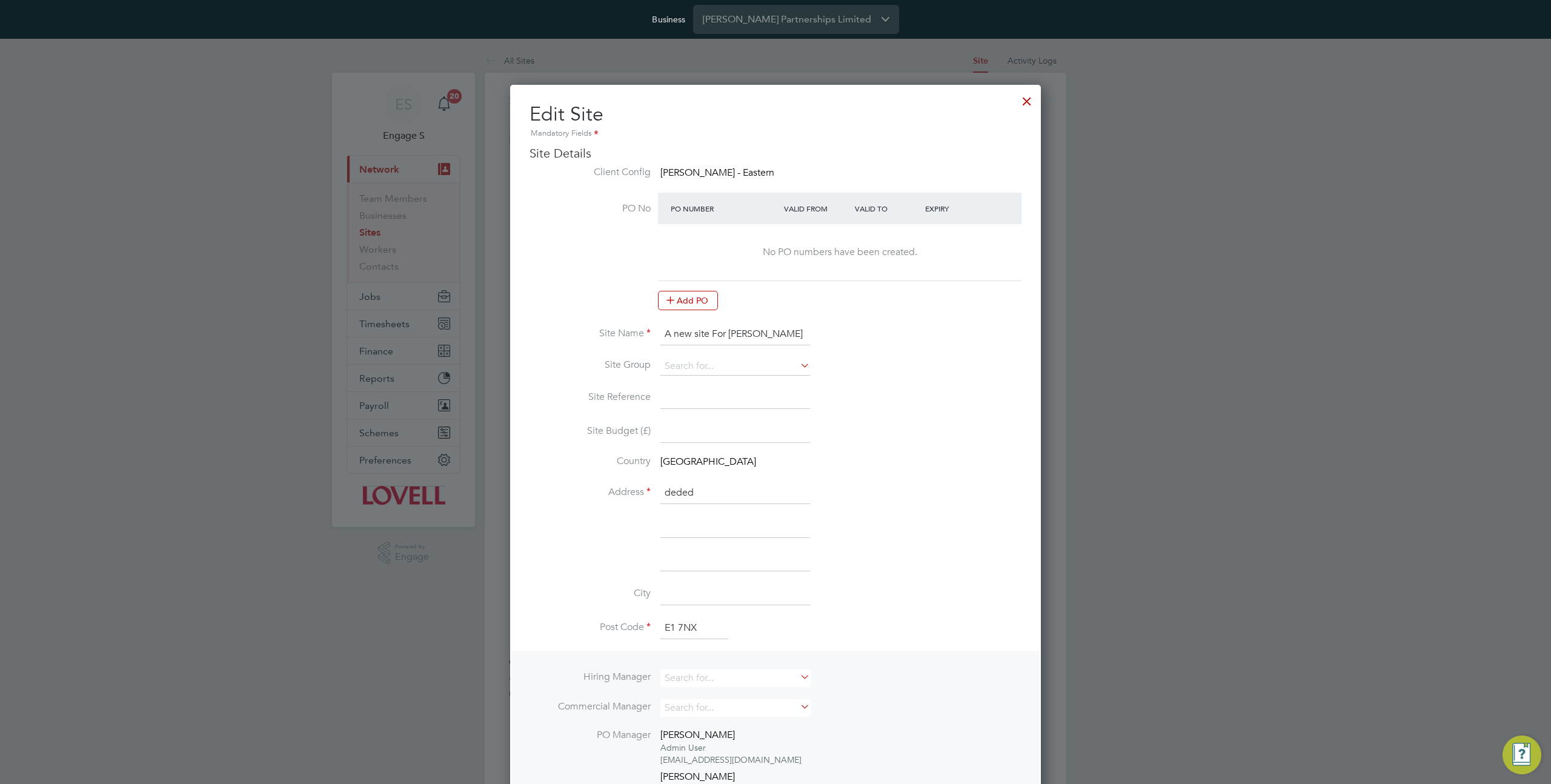
scroll to position [1244, 531]
click at [708, 302] on button "Add PO" at bounding box center [688, 300] width 60 height 20
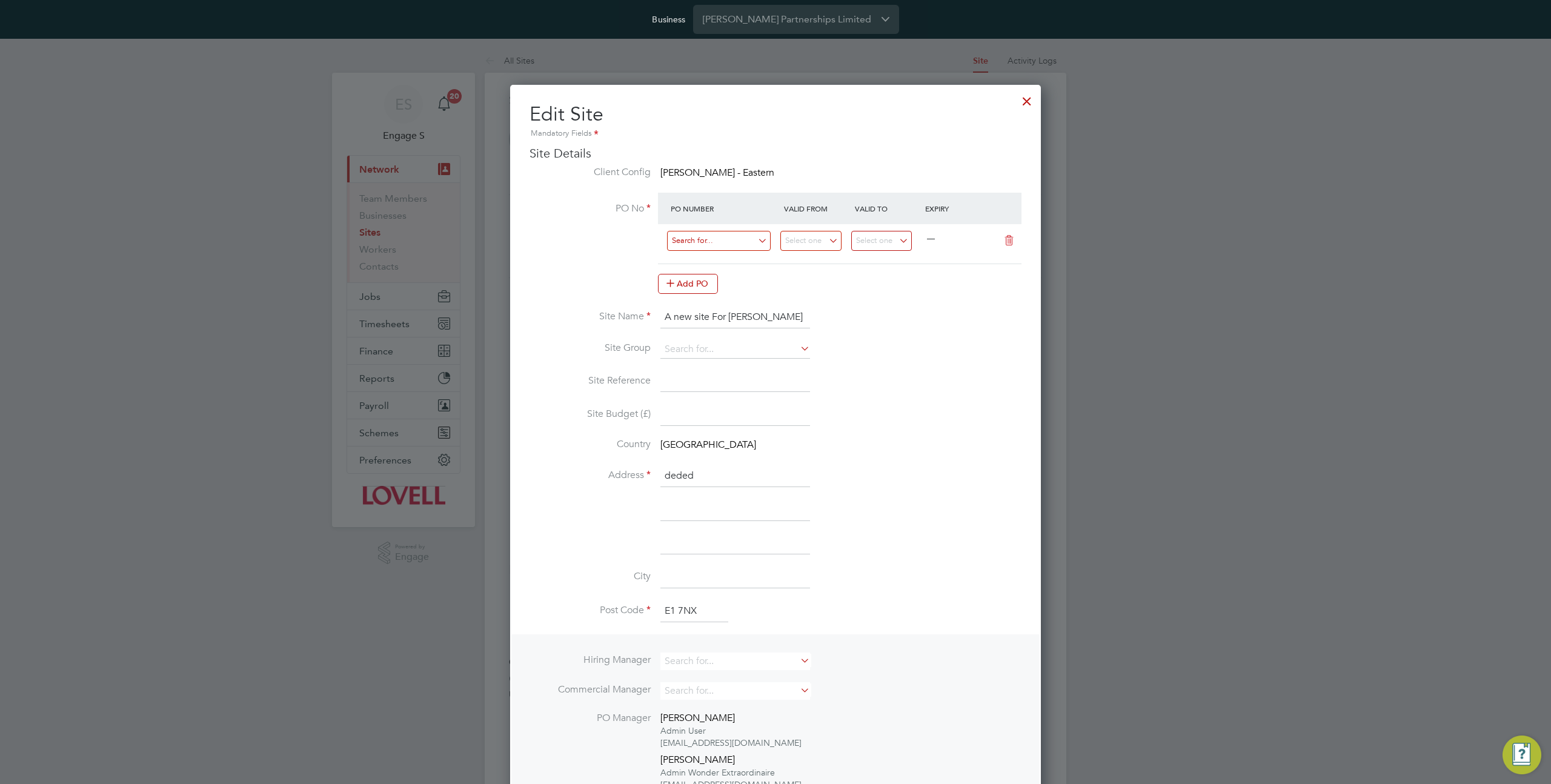
click at [740, 241] on input at bounding box center [719, 240] width 104 height 20
type input "aa"
click at [704, 274] on li "Use "AA"" at bounding box center [719, 276] width 105 height 17
click at [807, 242] on input at bounding box center [810, 240] width 61 height 20
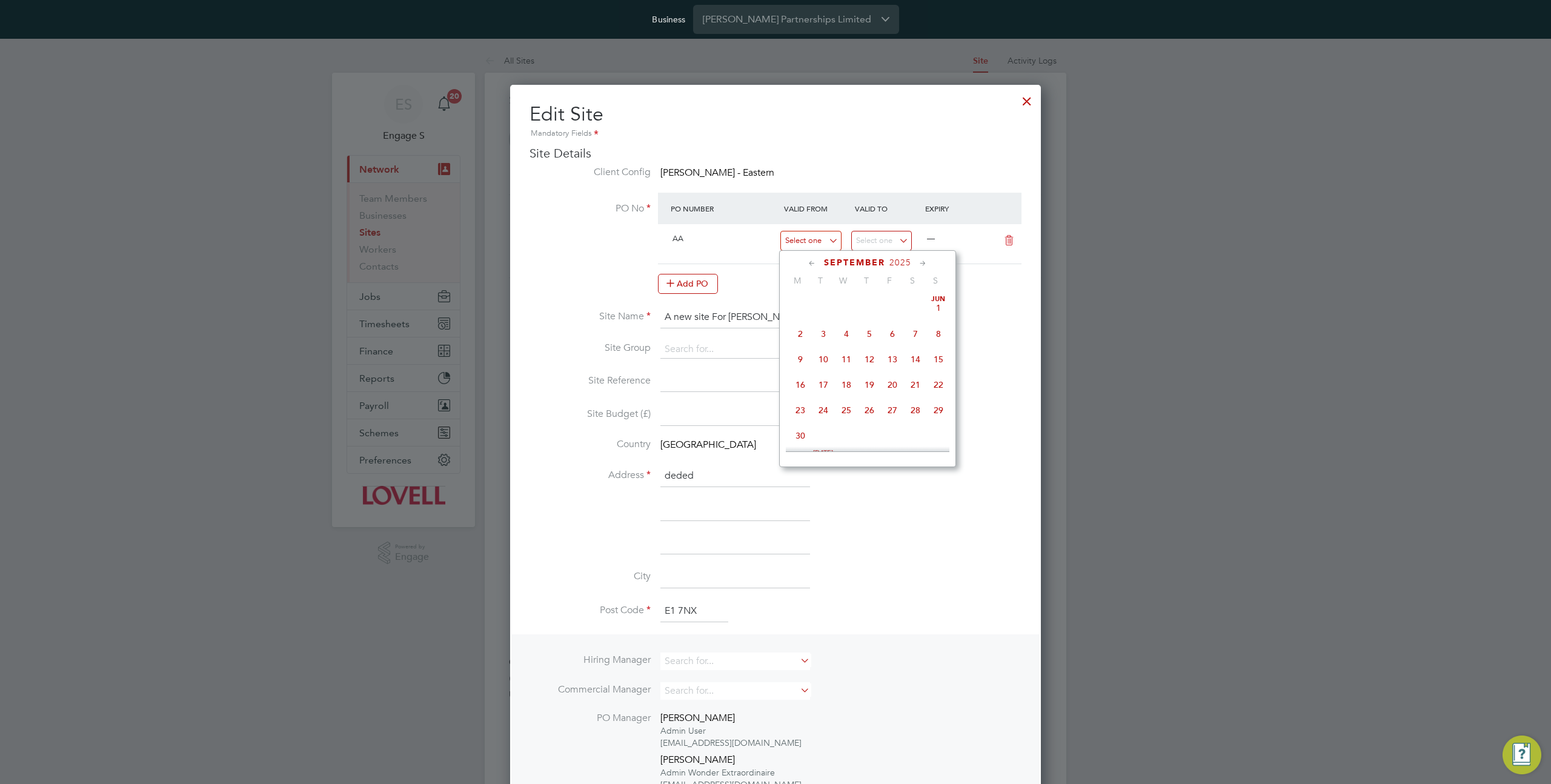
scroll to position [466, 0]
click at [817, 306] on span "16" at bounding box center [823, 302] width 23 height 23
type input "[DATE]"
click at [880, 234] on input at bounding box center [881, 240] width 61 height 20
click at [919, 333] on span "24" at bounding box center [917, 327] width 23 height 23
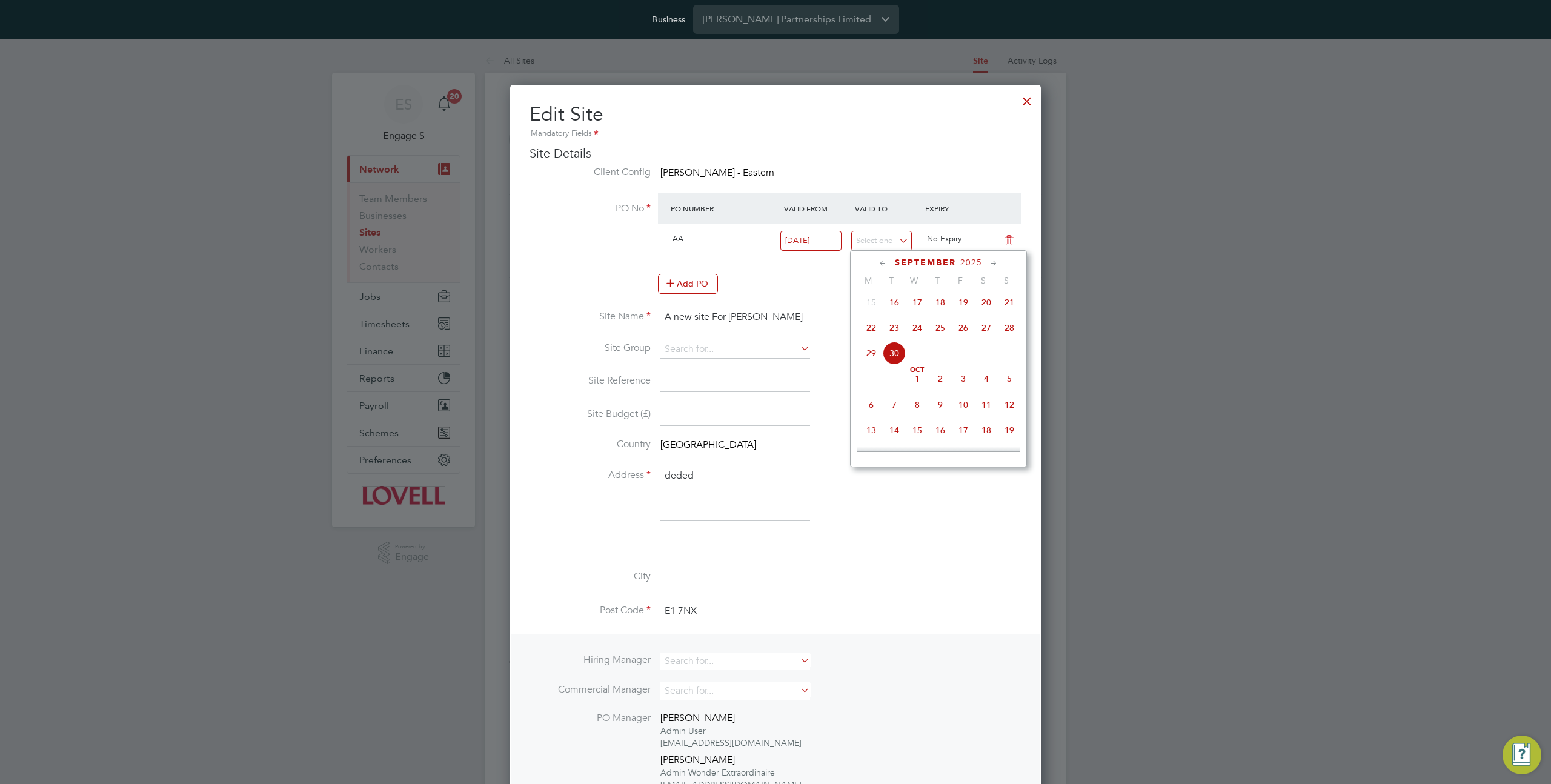
type input "[DATE]"
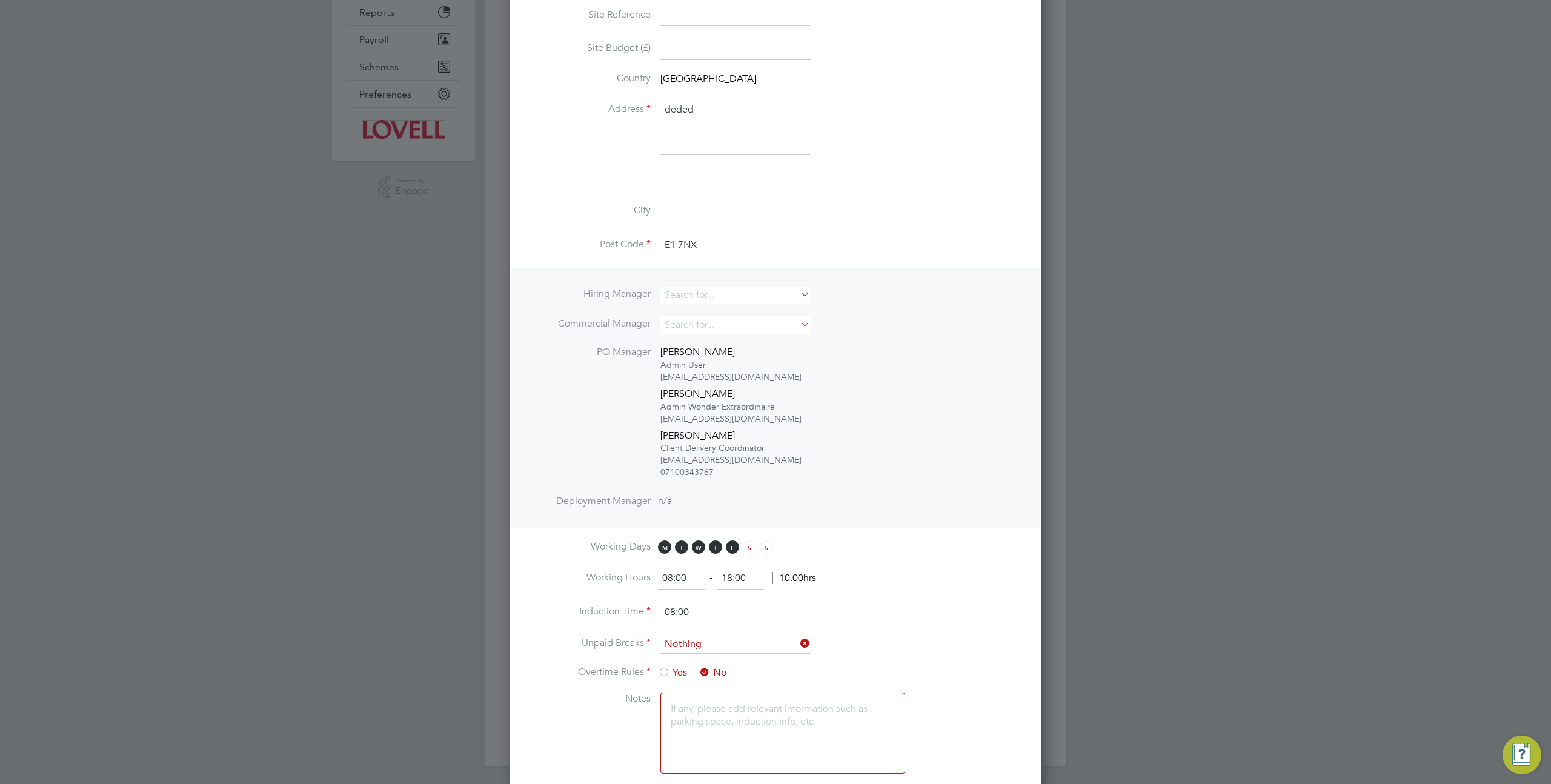
scroll to position [0, 0]
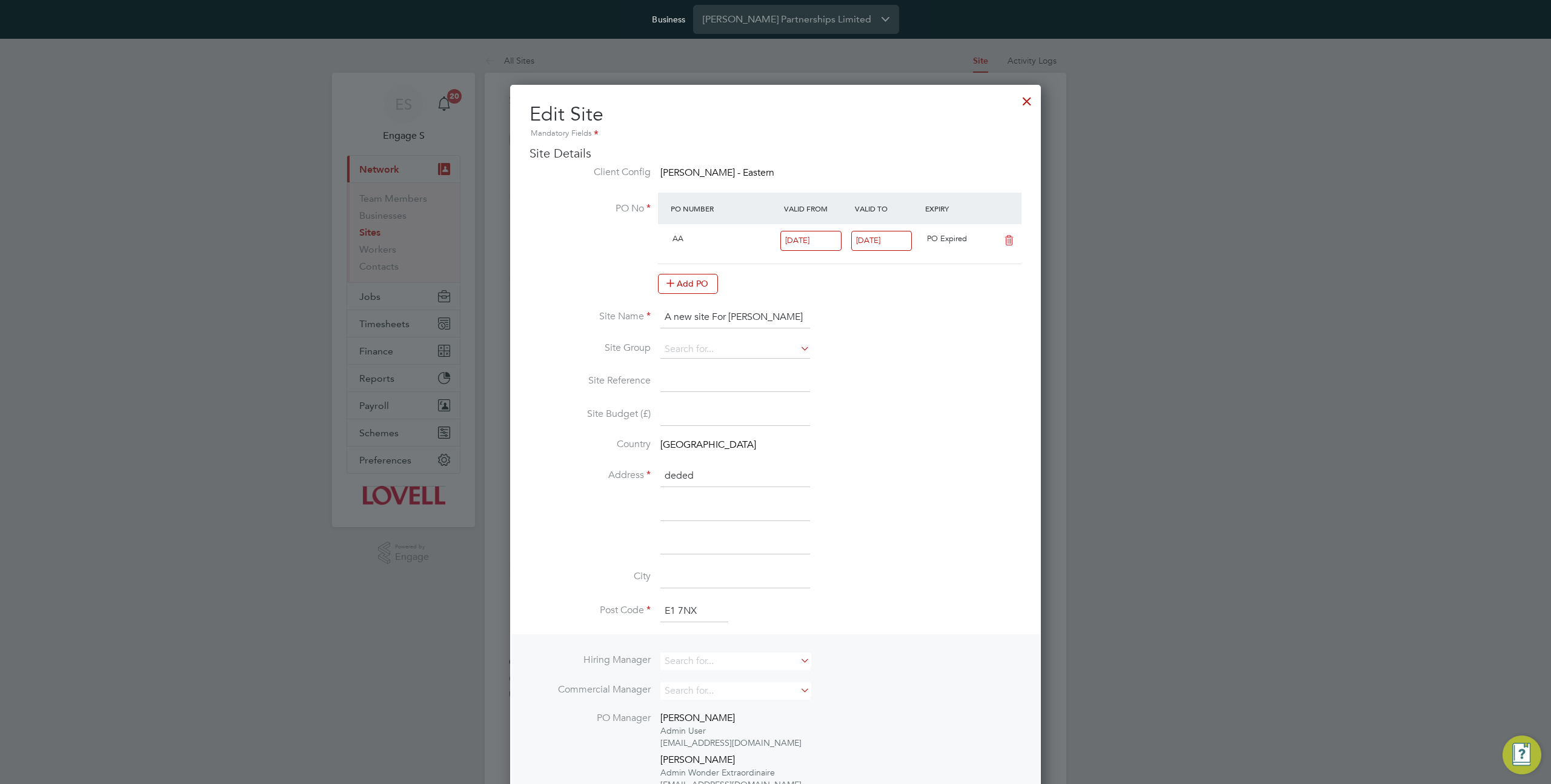
click at [1006, 246] on icon at bounding box center [1009, 240] width 15 height 10
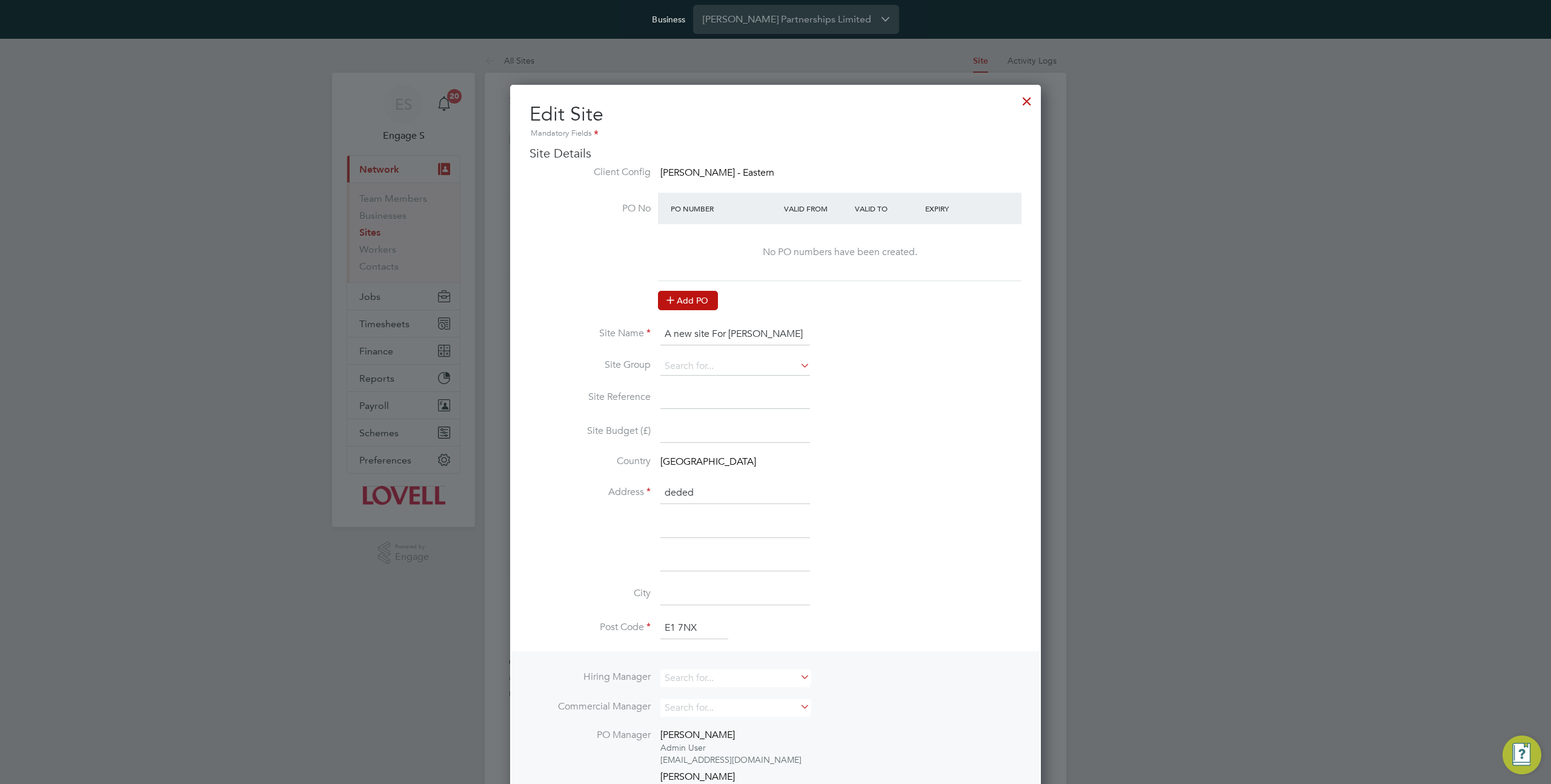
click at [696, 301] on button "Add PO" at bounding box center [688, 300] width 60 height 20
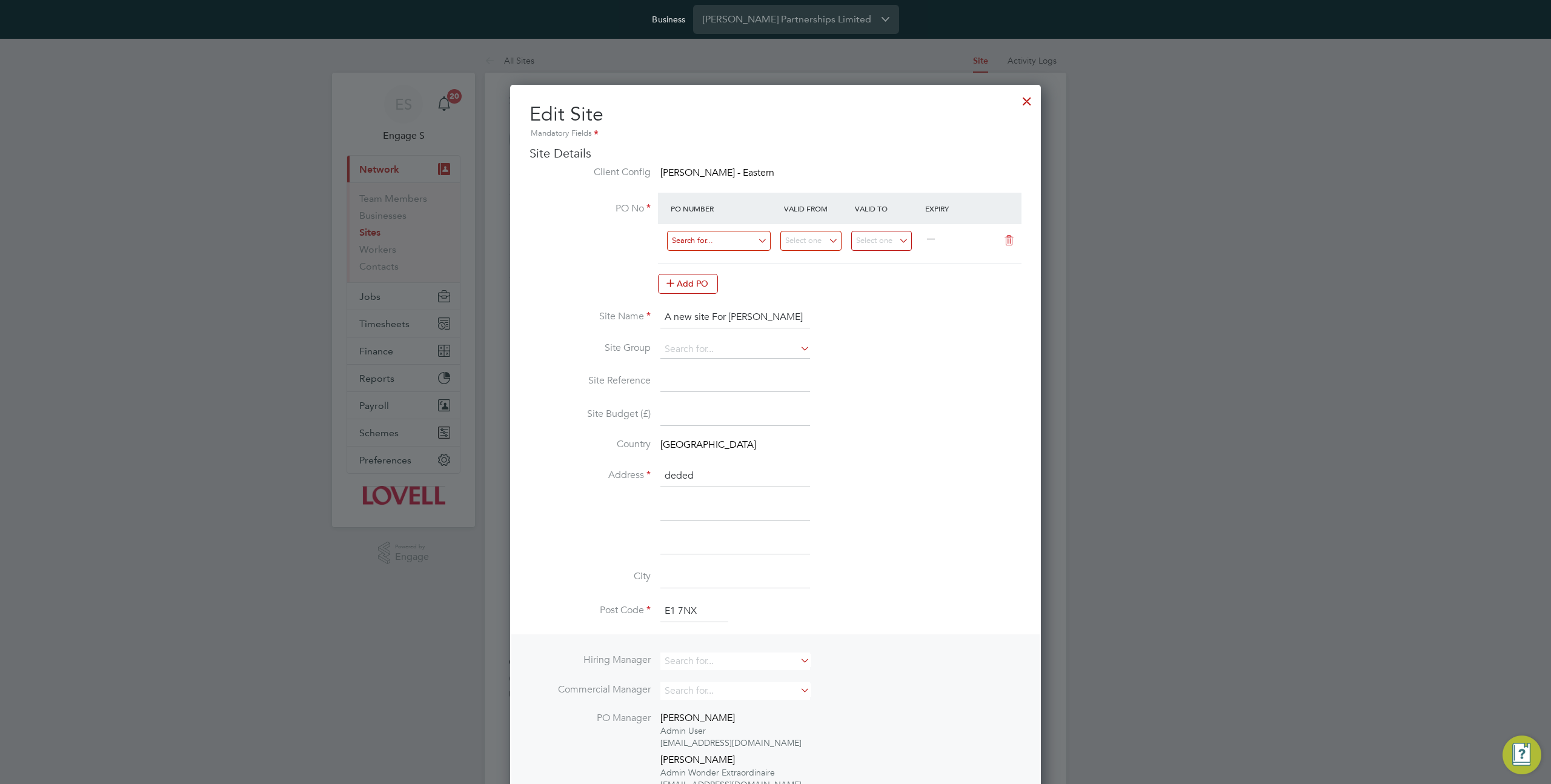
click at [744, 241] on input at bounding box center [719, 240] width 104 height 20
type input "ponew2025"
click at [727, 244] on input "ponew2025" at bounding box center [719, 240] width 104 height 20
click at [623, 255] on li "PO No PO Number Valid From Valid To Expiry — Add PO" at bounding box center [775, 249] width 492 height 113
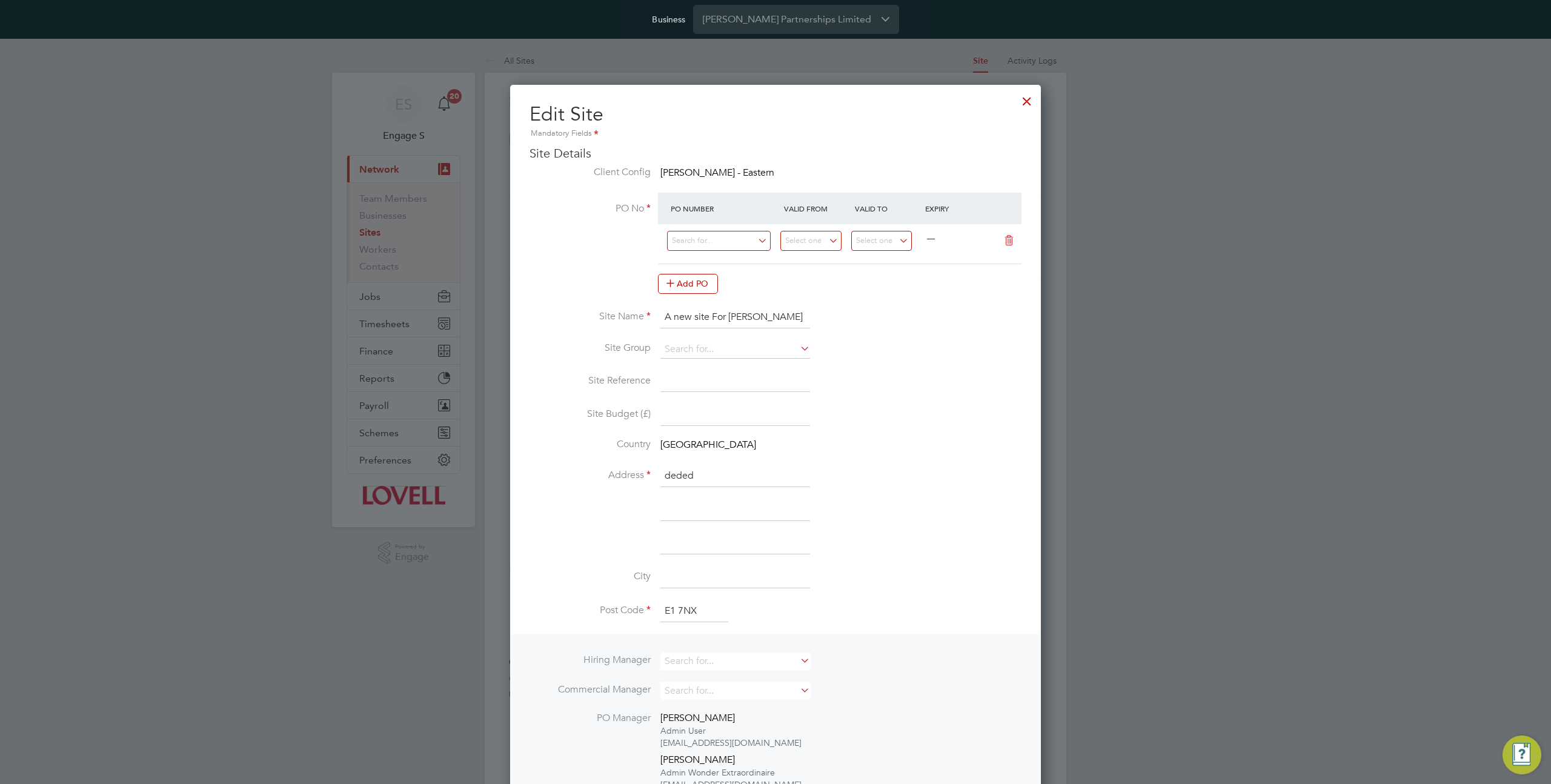
click at [1009, 240] on icon at bounding box center [1009, 240] width 15 height 10
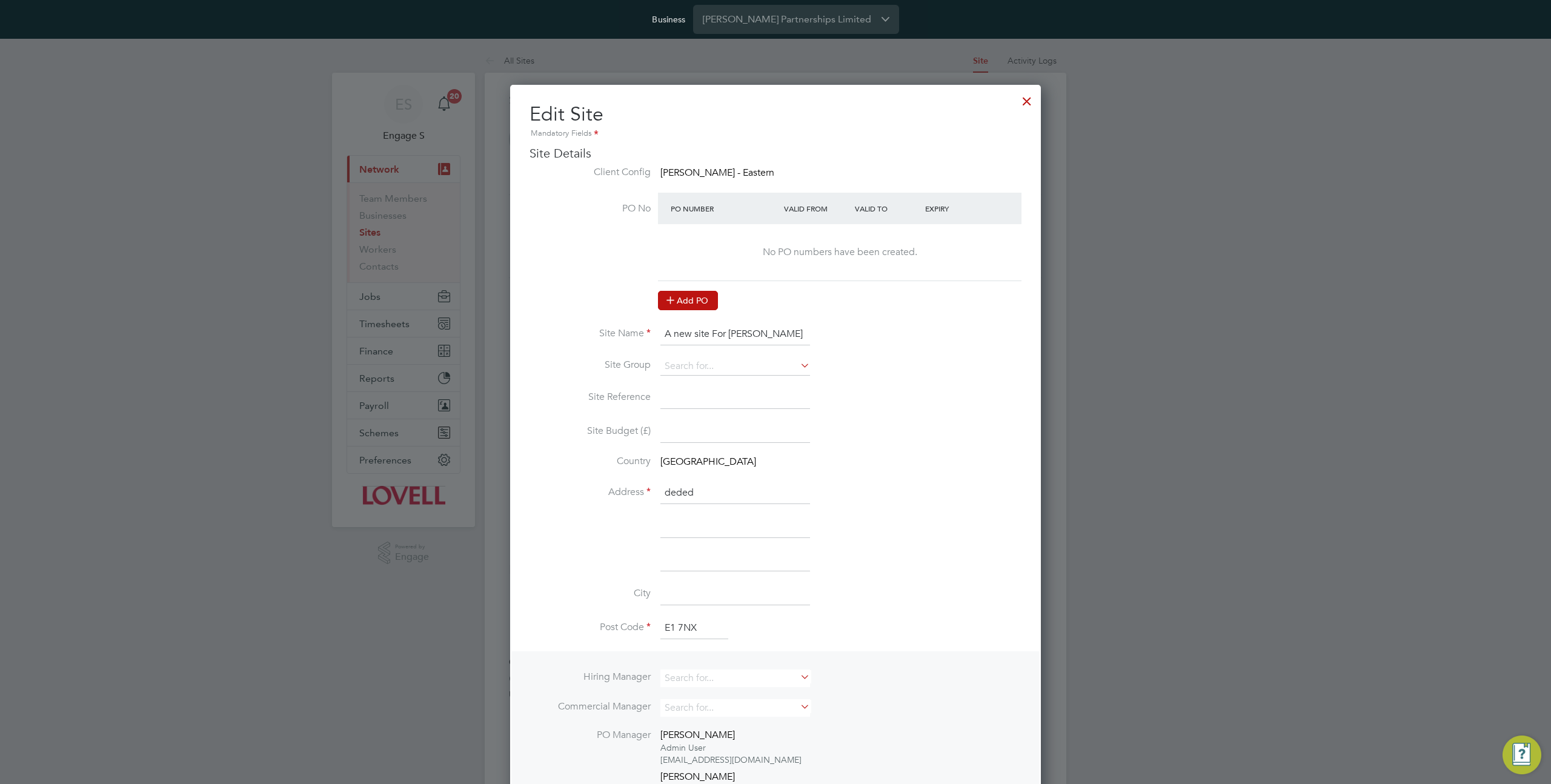
click at [683, 298] on button "Add PO" at bounding box center [688, 300] width 60 height 20
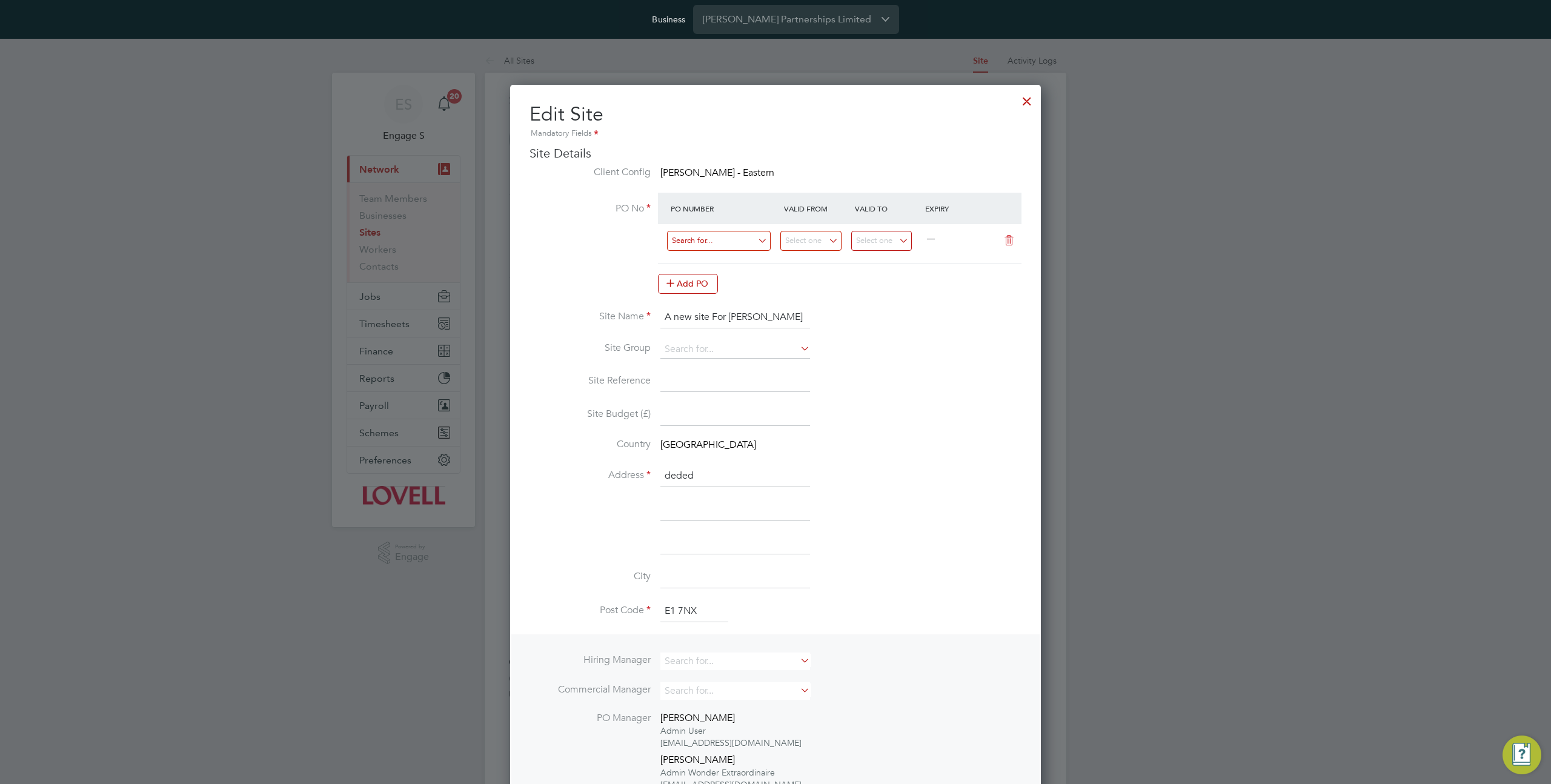
click at [719, 243] on input at bounding box center [719, 240] width 104 height 20
type input "m"
click at [700, 280] on li "M -500120/0408" at bounding box center [719, 276] width 105 height 17
type input "[DATE]"
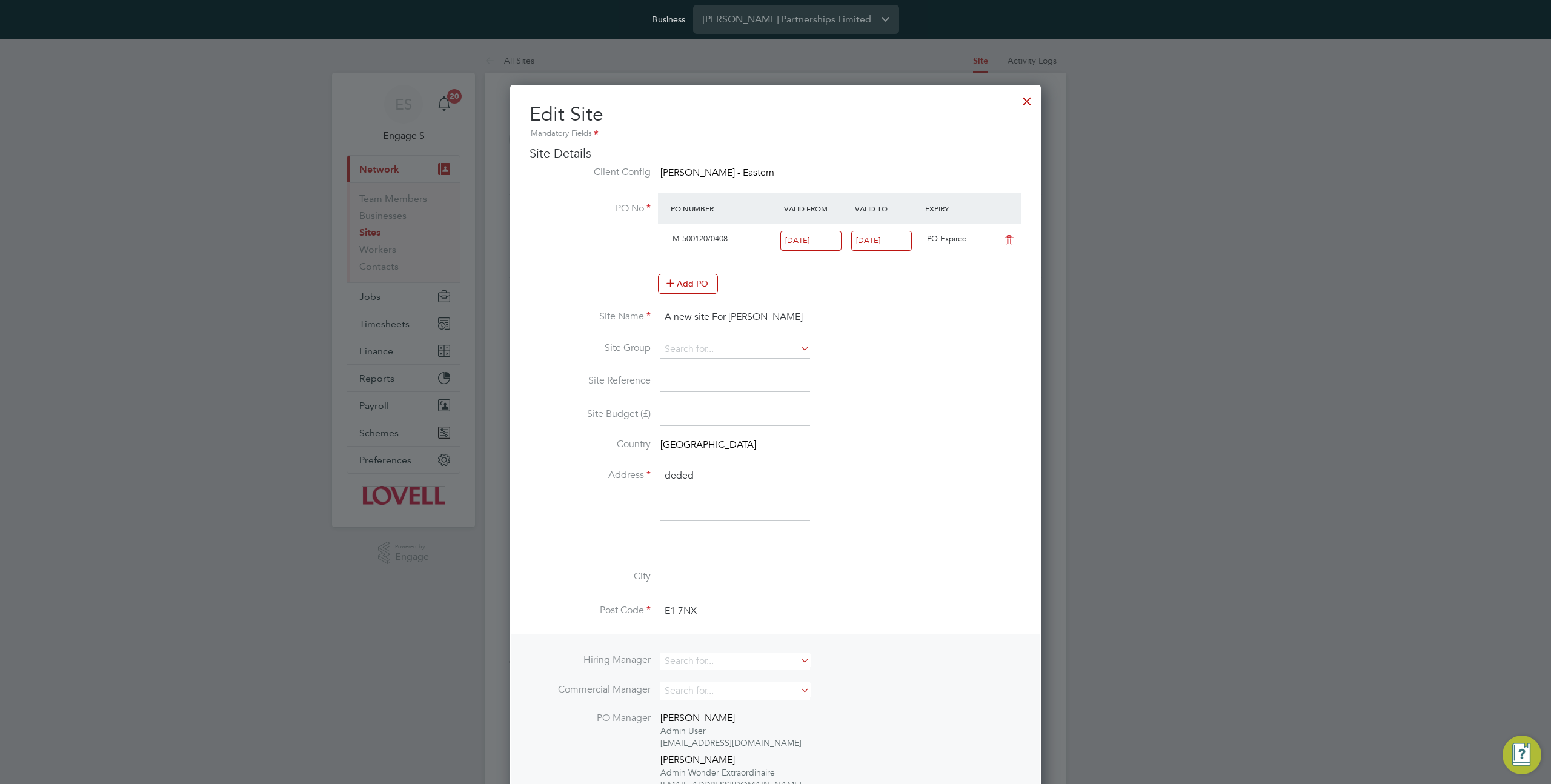
scroll to position [20, 114]
click at [1008, 236] on icon at bounding box center [1009, 240] width 15 height 10
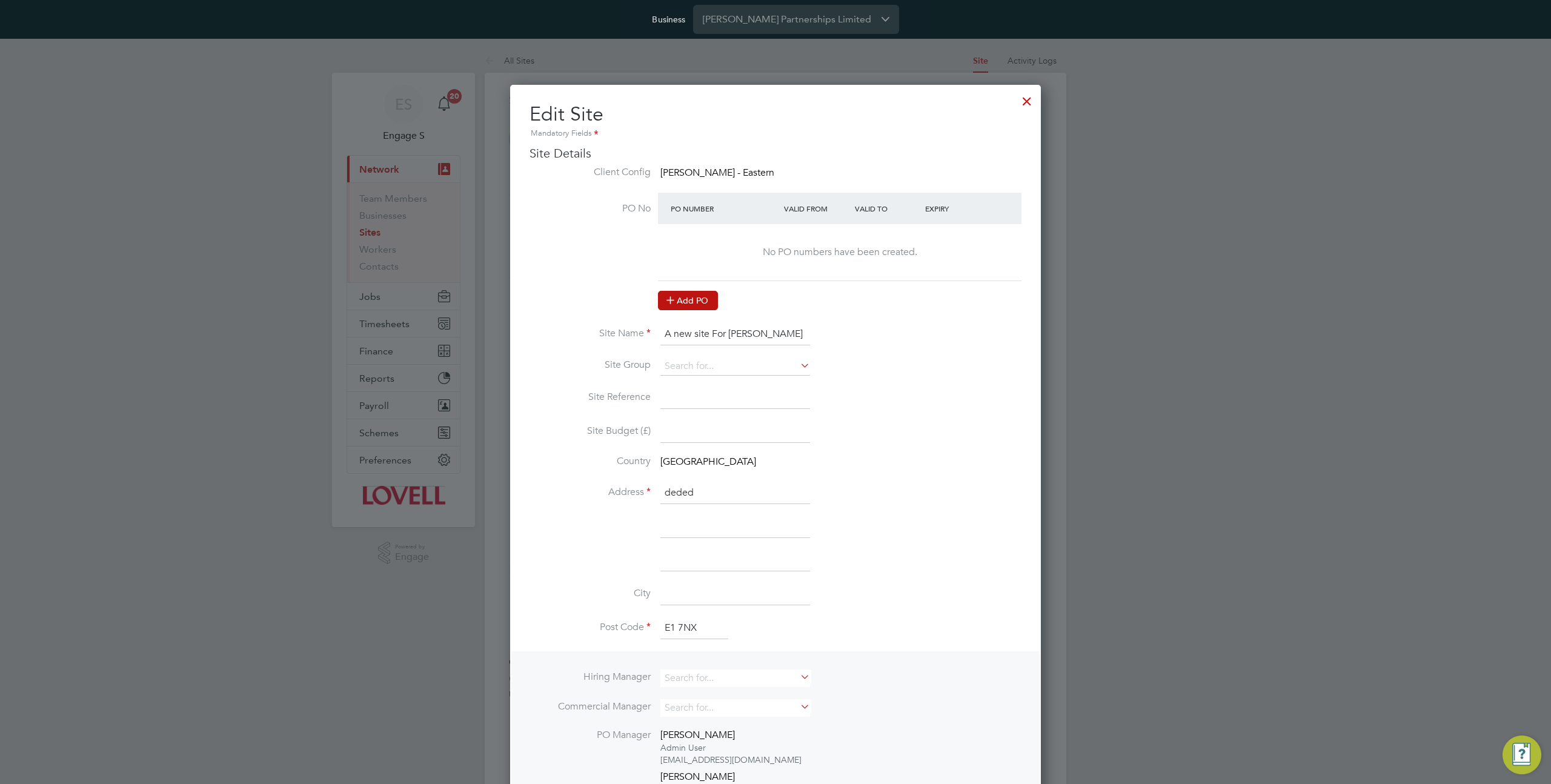
click at [703, 298] on button "Add PO" at bounding box center [688, 300] width 60 height 20
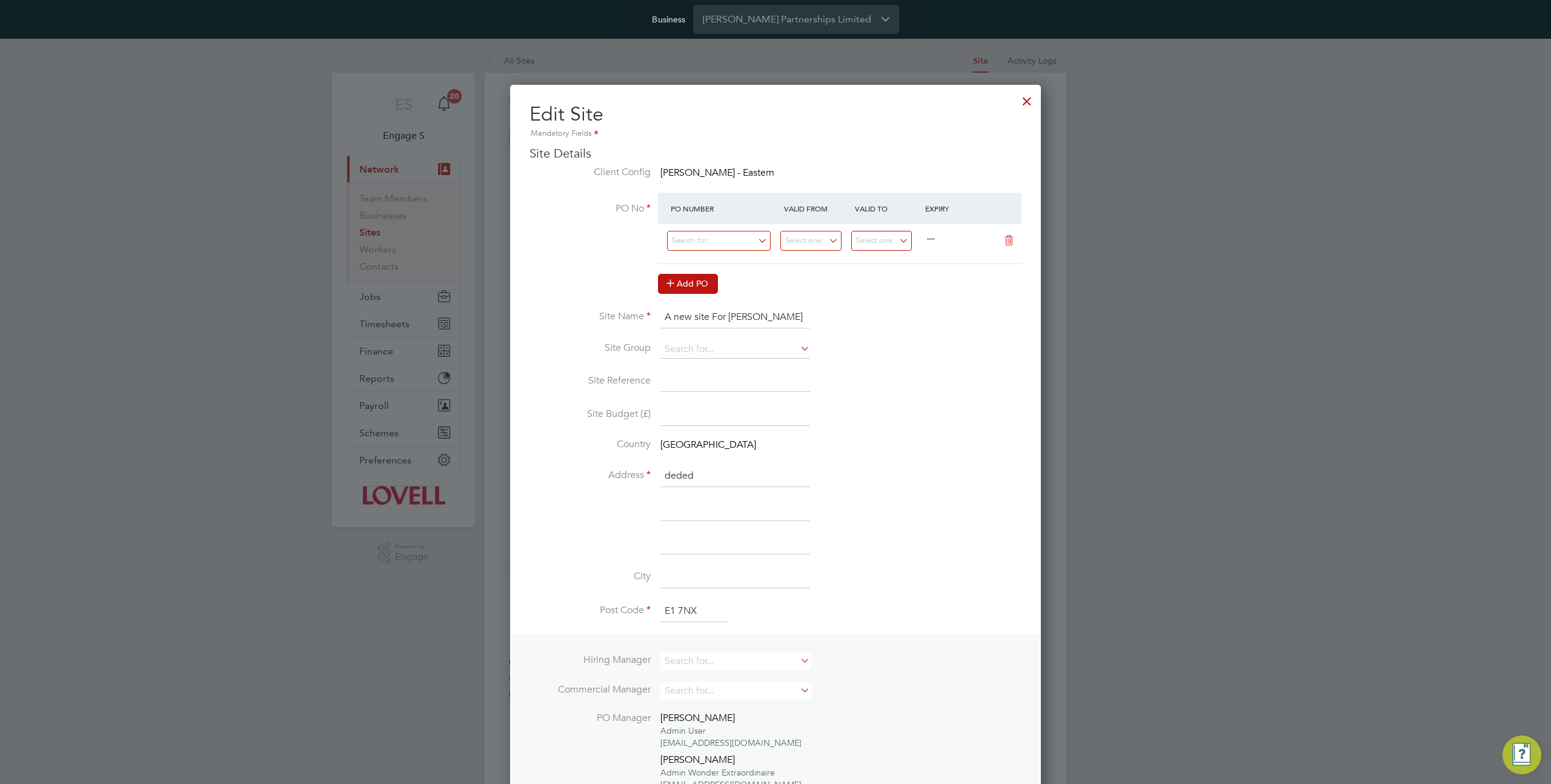
scroll to position [1228, 531]
click at [705, 240] on input at bounding box center [719, 240] width 104 height 20
type input "m-"
click at [698, 418] on li "Use "M-"" at bounding box center [719, 424] width 105 height 17
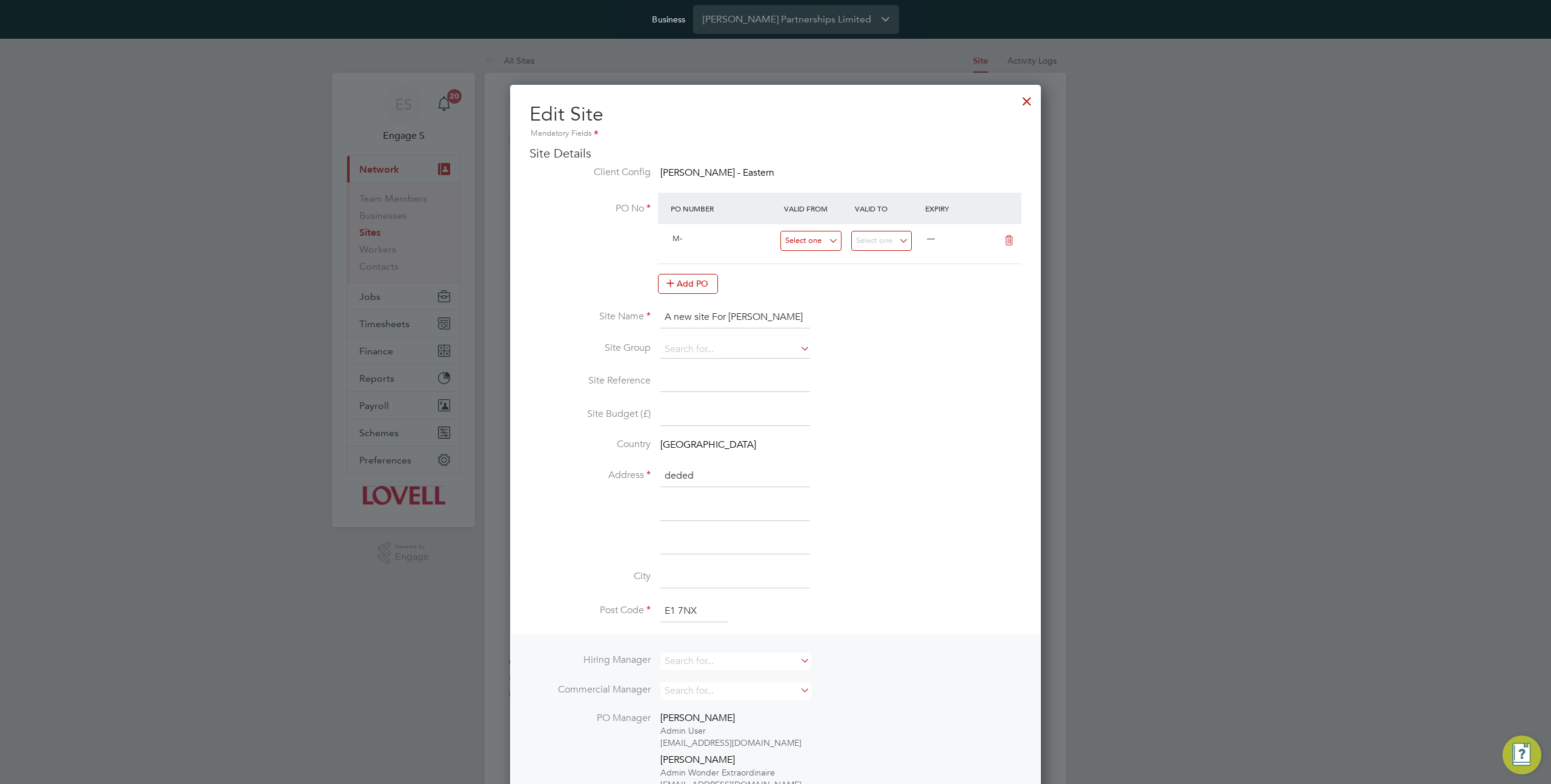
click at [804, 243] on input at bounding box center [810, 240] width 61 height 20
click at [820, 304] on span "16" at bounding box center [823, 302] width 23 height 23
type input "[DATE]"
click at [875, 234] on input at bounding box center [881, 240] width 61 height 20
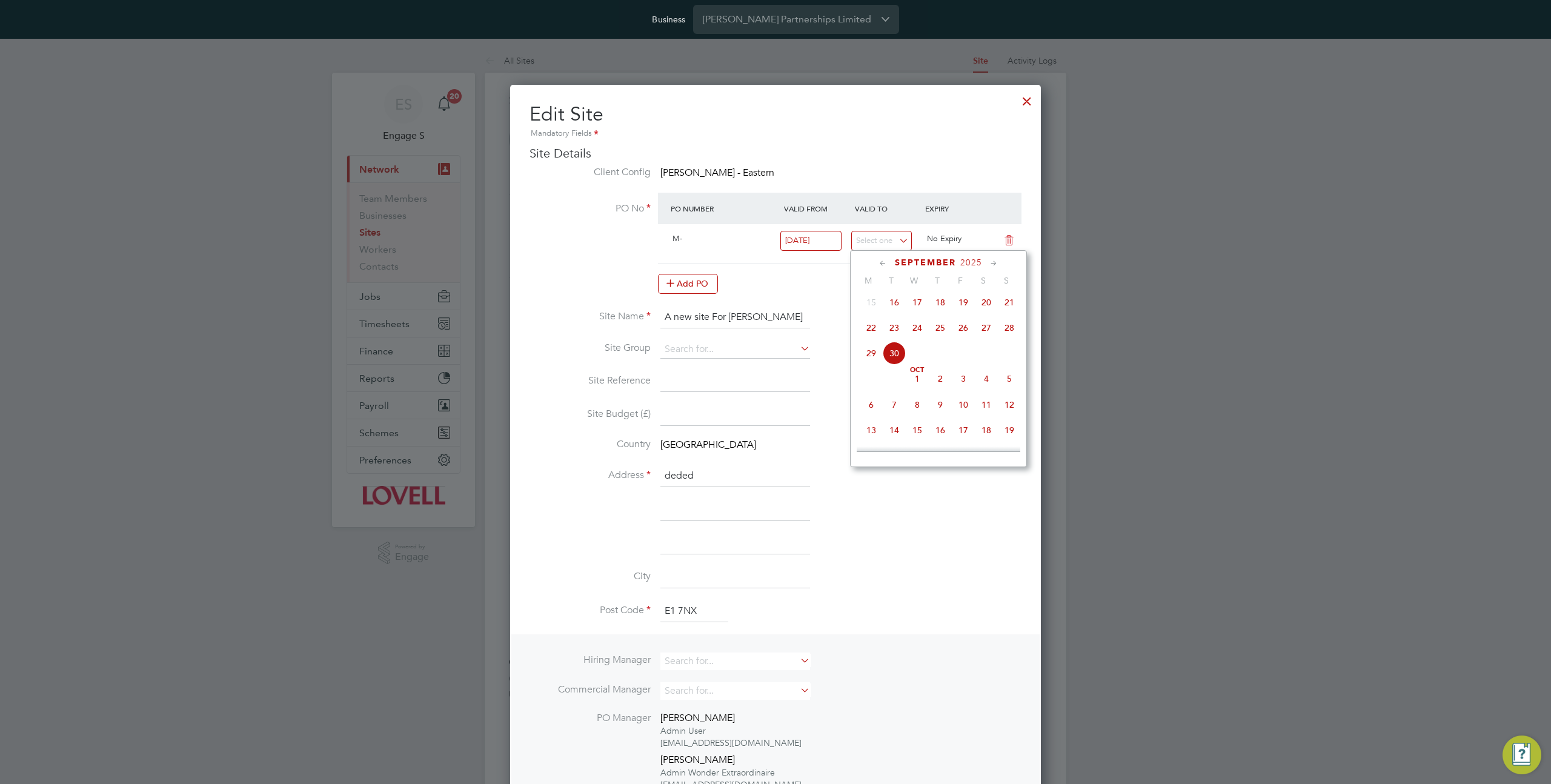
click at [916, 330] on span "24" at bounding box center [917, 327] width 23 height 23
type input "[DATE]"
click at [1007, 240] on icon at bounding box center [1009, 240] width 15 height 10
